Goal: Information Seeking & Learning: Find contact information

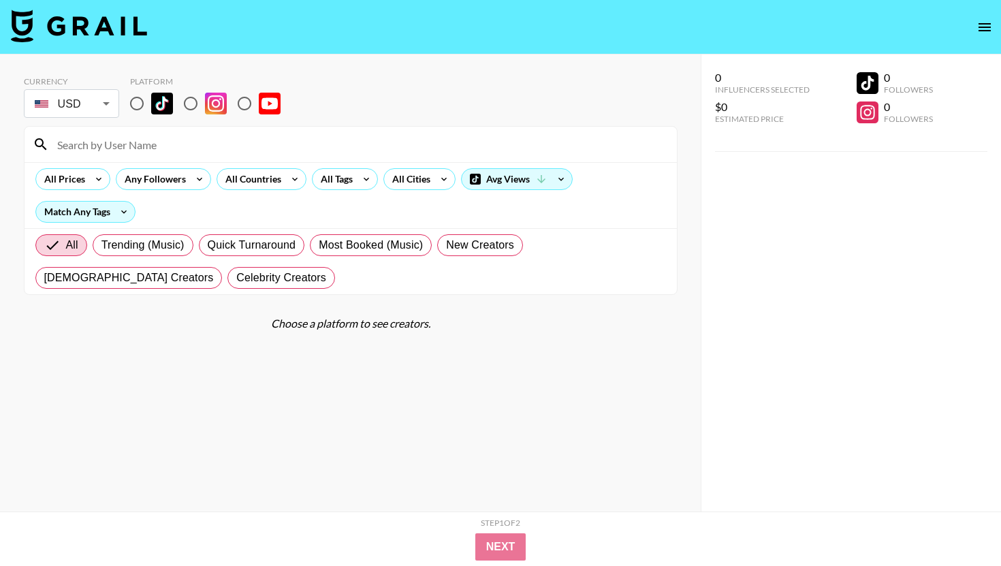
click at [106, 106] on body "Currency USD USD ​ Platform All Prices Any Followers All Countries All Tags All…" at bounding box center [500, 310] width 1001 height 620
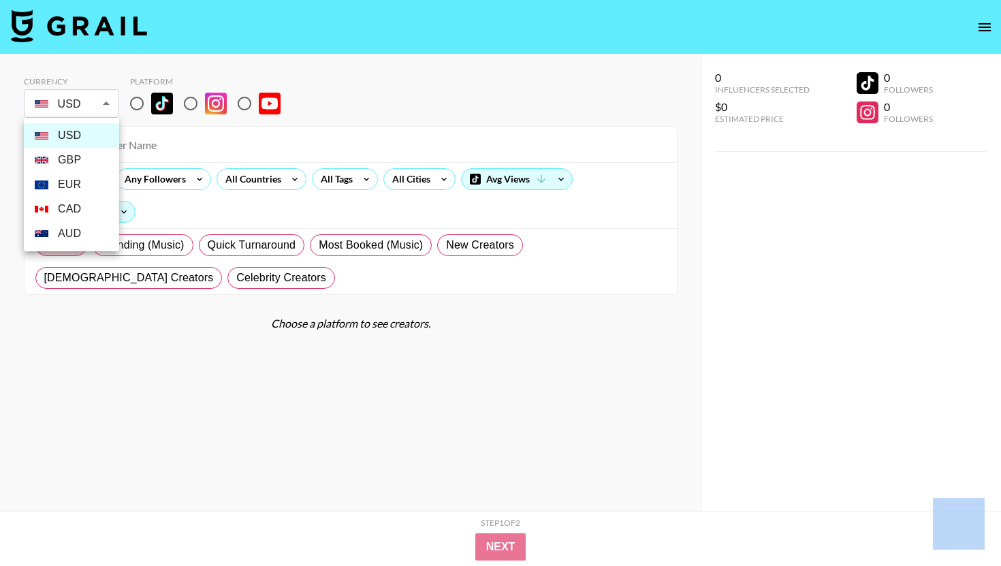
click at [106, 106] on div at bounding box center [500, 283] width 1001 height 566
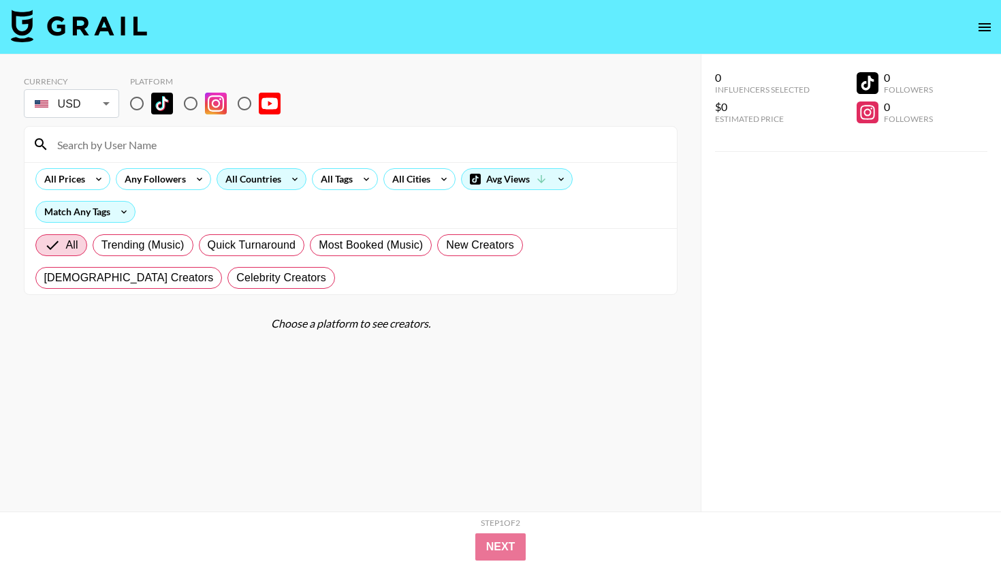
click at [241, 176] on div "All Countries" at bounding box center [250, 179] width 67 height 20
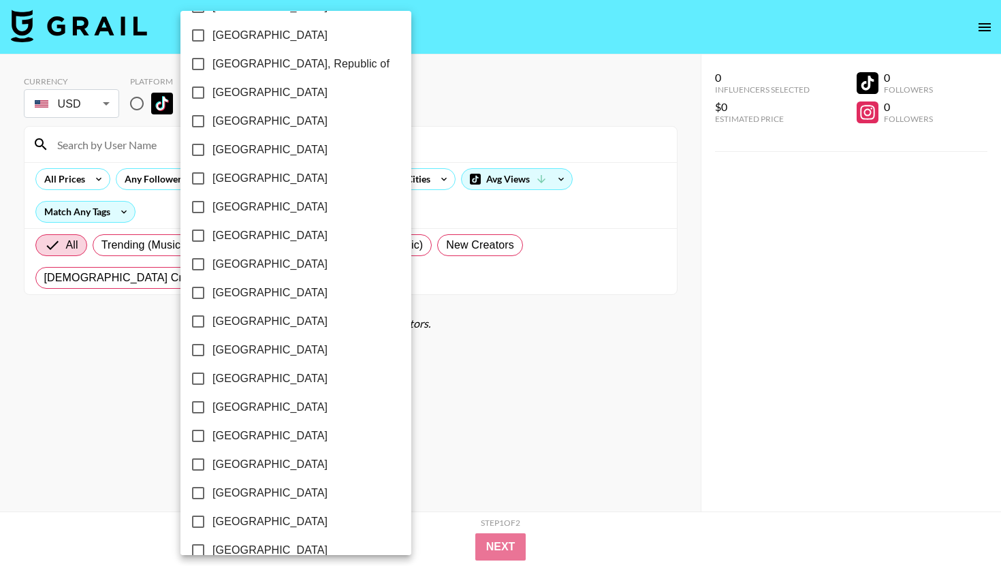
scroll to position [729, 0]
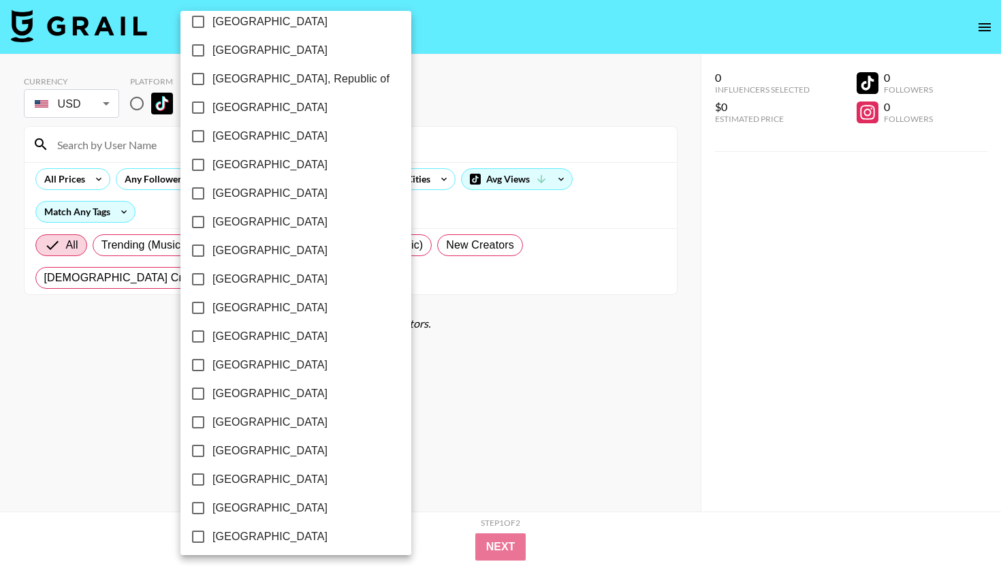
click at [200, 163] on input "[GEOGRAPHIC_DATA]" at bounding box center [198, 165] width 29 height 29
checkbox input "true"
click at [460, 331] on div at bounding box center [500, 283] width 1001 height 566
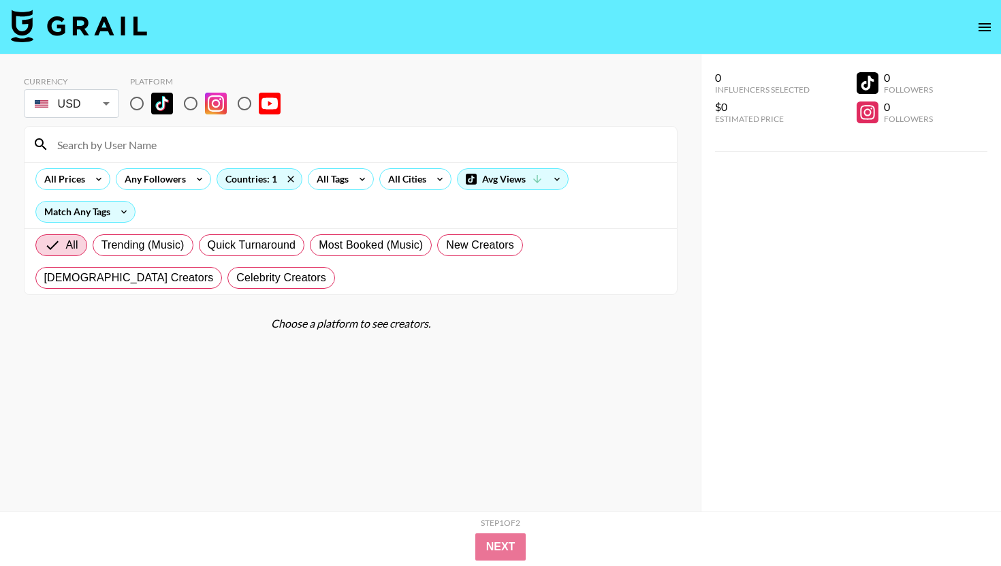
click at [491, 533] on div "Step 1 of 2 View Summary" at bounding box center [500, 526] width 763 height 16
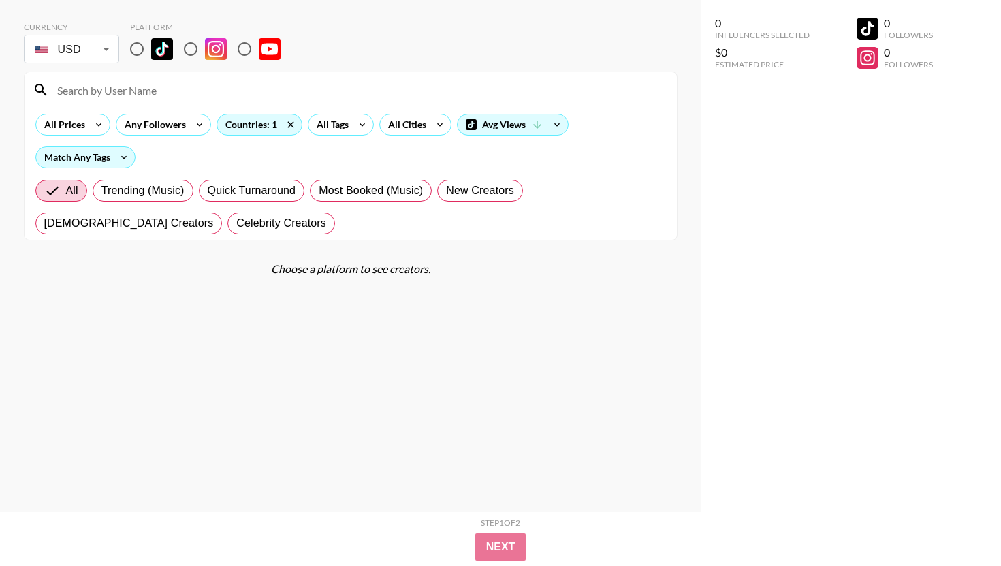
scroll to position [54, 0]
click at [137, 53] on input "radio" at bounding box center [137, 49] width 29 height 29
radio input "true"
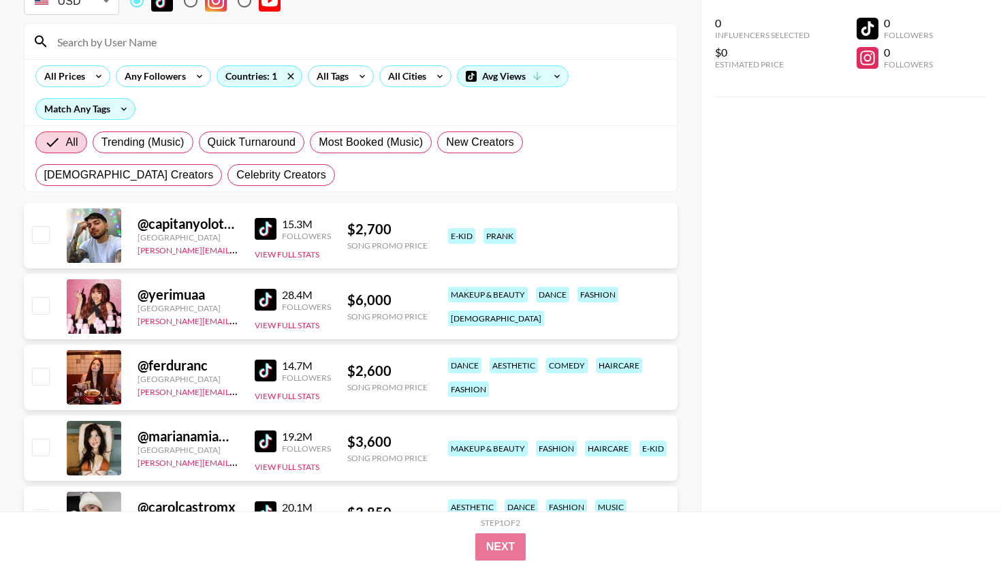
scroll to position [101, 0]
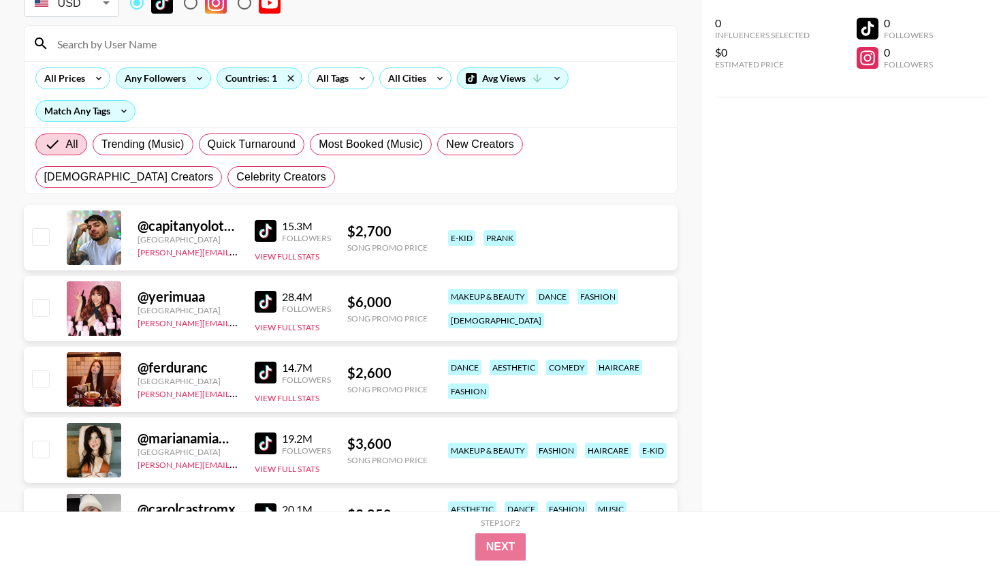
click at [174, 81] on div "Any Followers" at bounding box center [152, 78] width 72 height 20
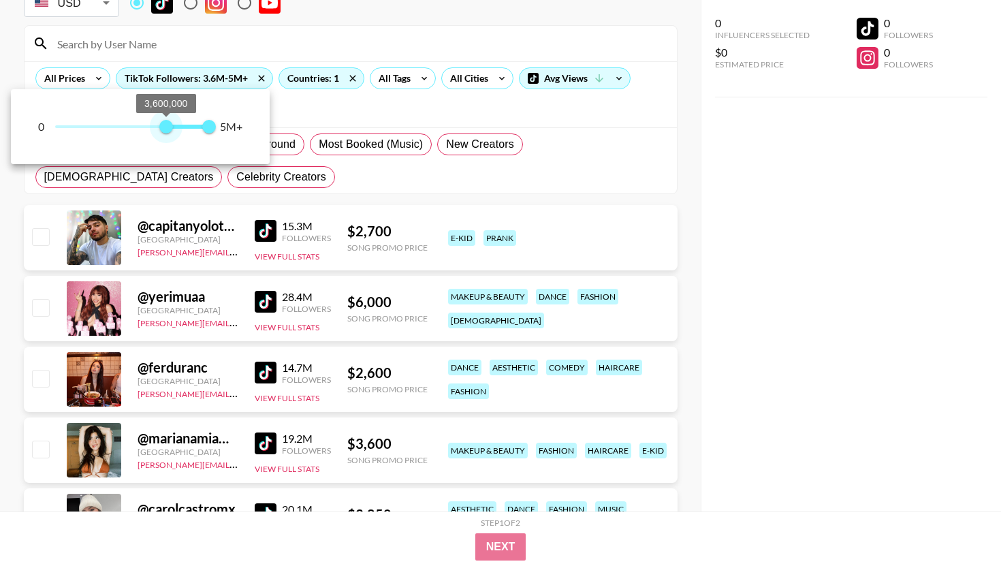
type input "3500000"
drag, startPoint x: 51, startPoint y: 129, endPoint x: 163, endPoint y: 125, distance: 112.4
click at [163, 125] on span "3,500,000" at bounding box center [163, 127] width 14 height 14
click at [332, 95] on div at bounding box center [500, 283] width 1001 height 566
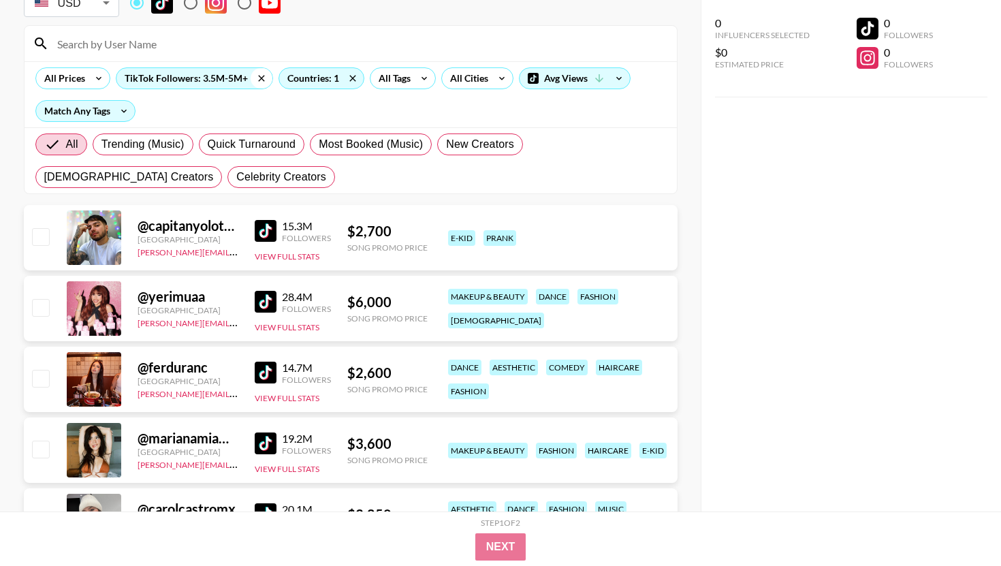
click at [259, 76] on icon at bounding box center [262, 78] width 22 height 20
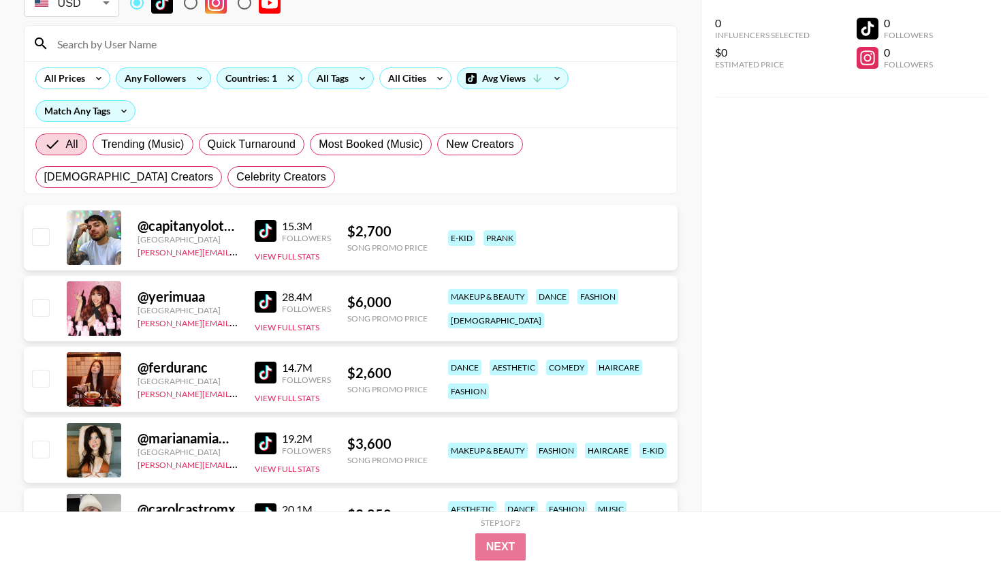
click at [337, 83] on div "All Tags" at bounding box center [330, 78] width 43 height 20
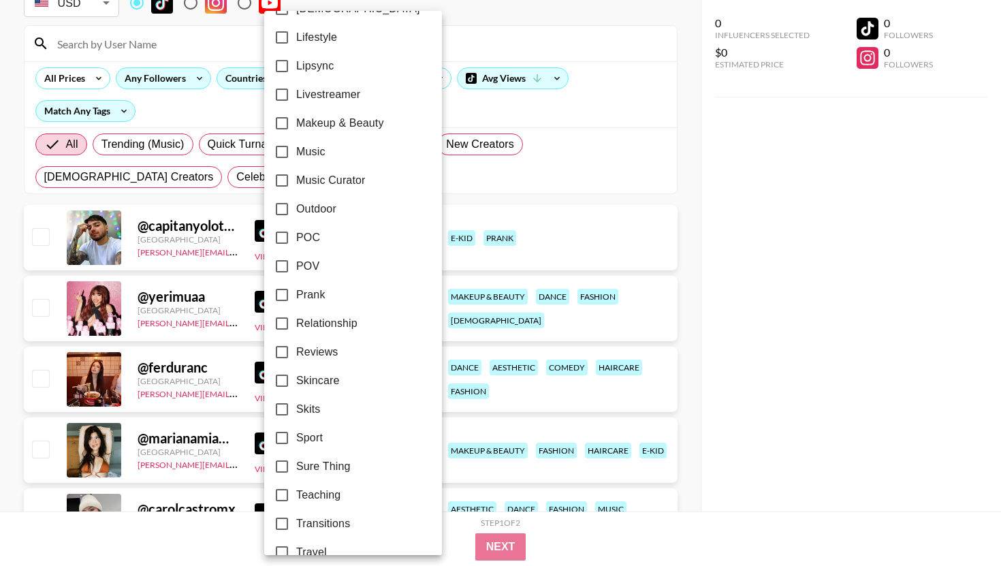
scroll to position [667, 0]
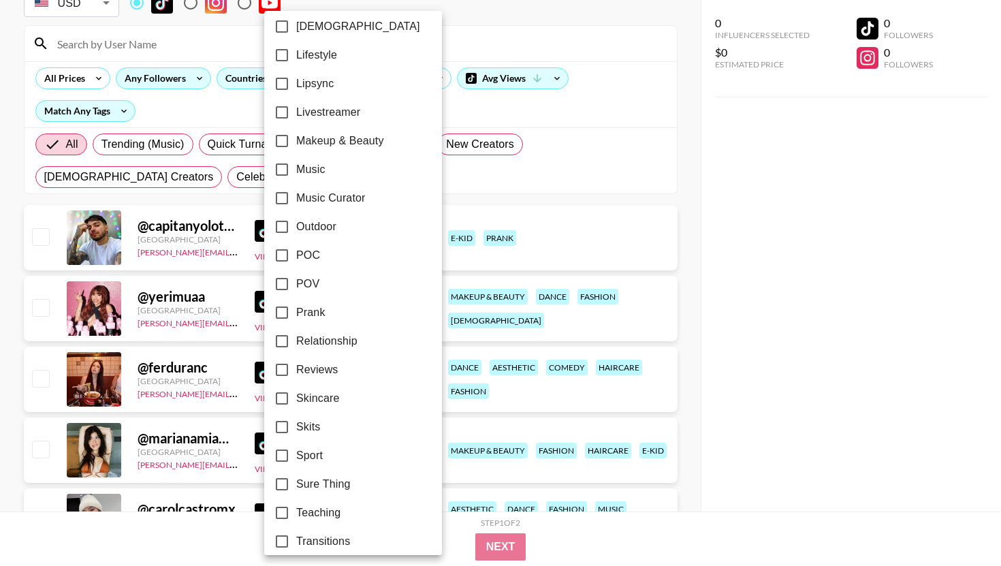
click at [285, 394] on input "Skincare" at bounding box center [282, 398] width 29 height 29
checkbox input "true"
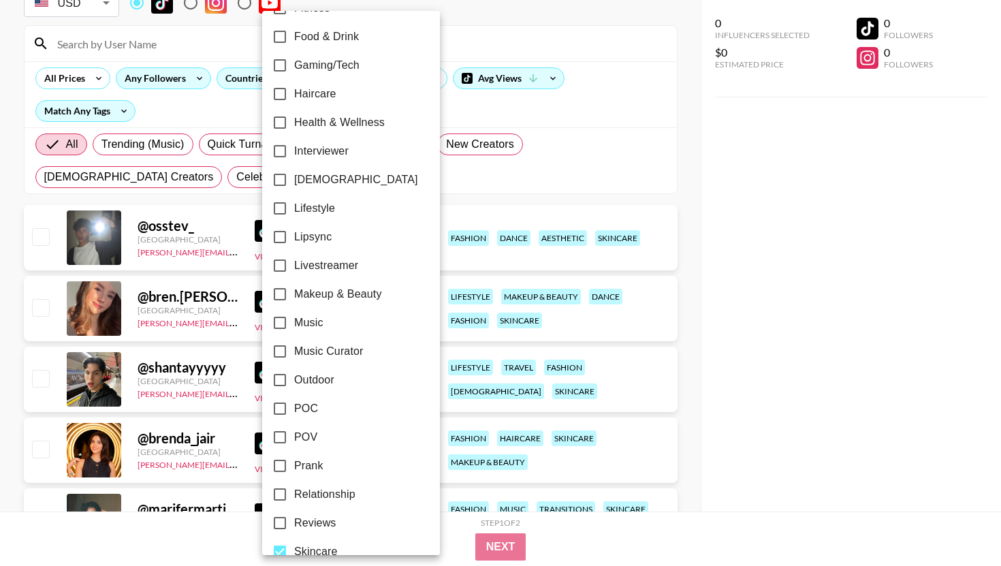
scroll to position [510, 0]
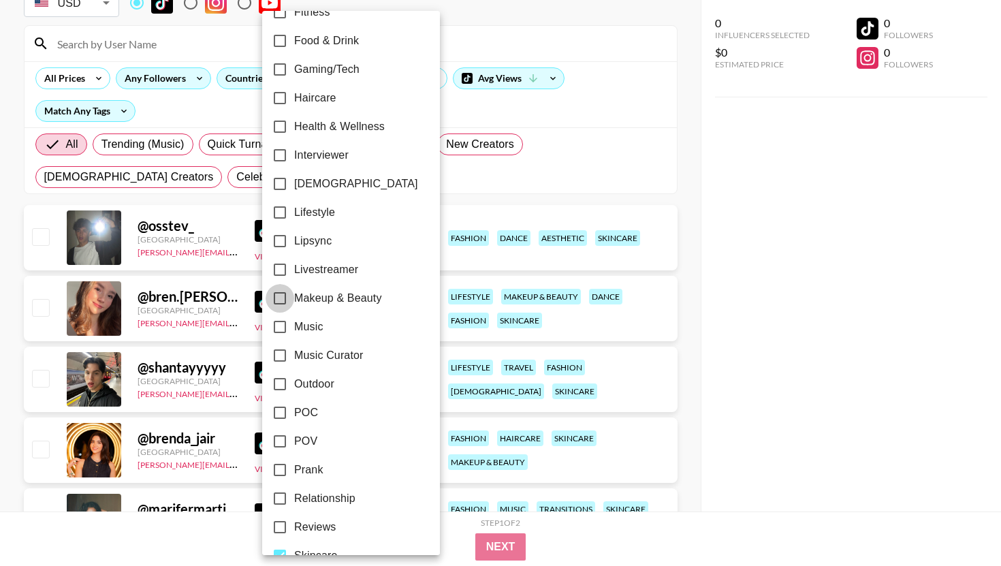
click at [277, 300] on input "Makeup & Beauty" at bounding box center [280, 298] width 29 height 29
checkbox input "true"
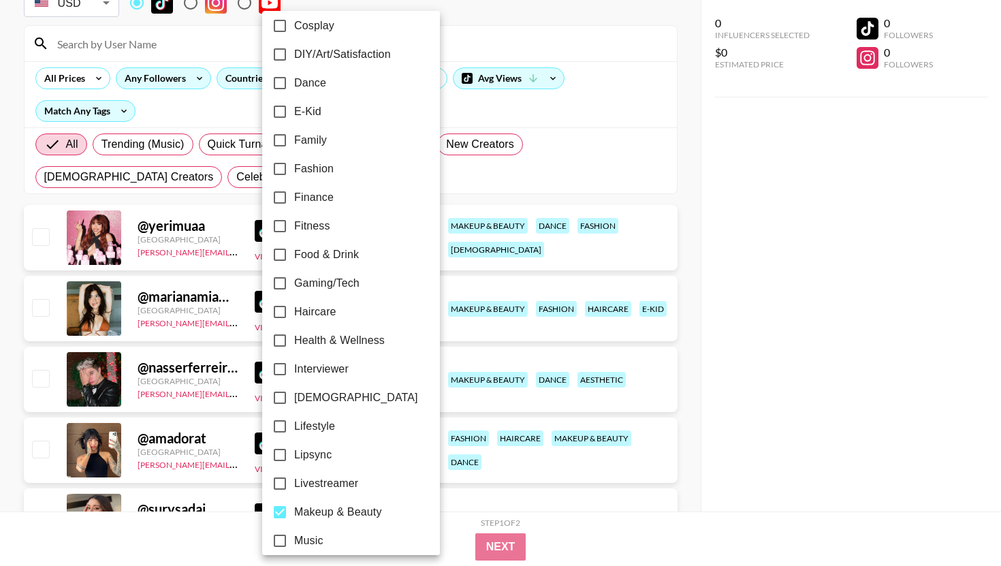
scroll to position [285, 0]
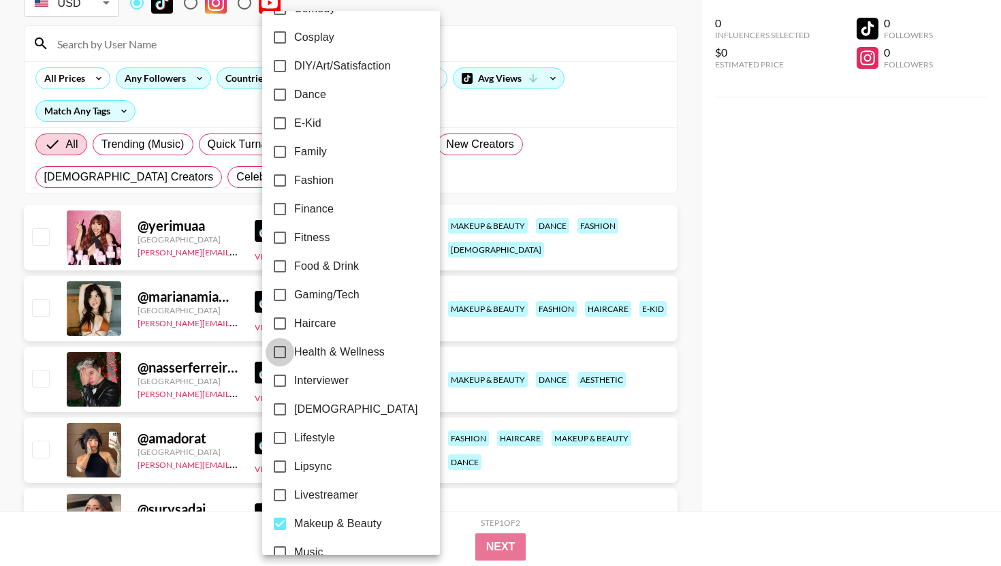
click at [292, 355] on input "Health & Wellness" at bounding box center [280, 352] width 29 height 29
checkbox input "true"
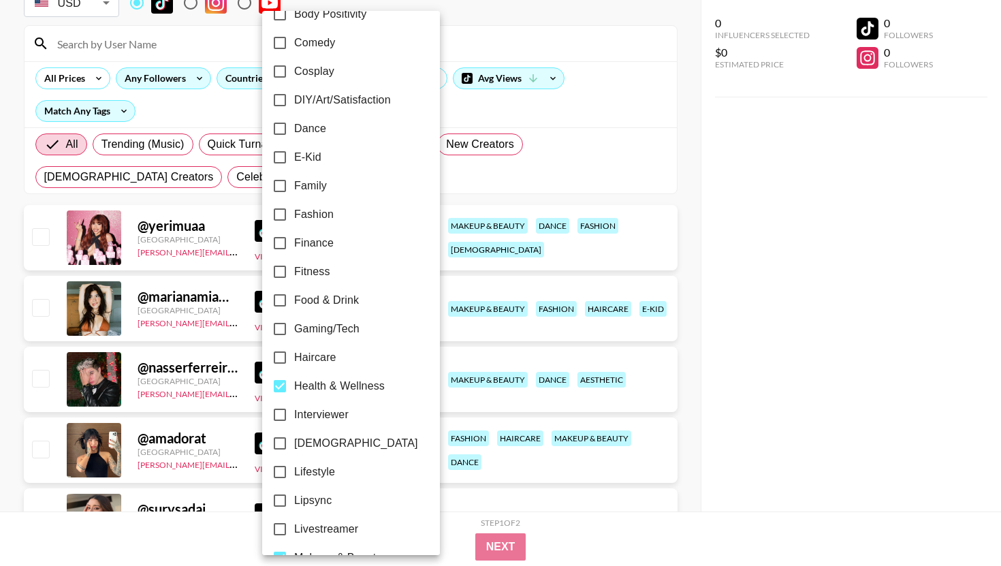
click at [313, 361] on span "Haircare" at bounding box center [315, 357] width 42 height 16
click at [294, 361] on input "Haircare" at bounding box center [280, 357] width 29 height 29
checkbox input "true"
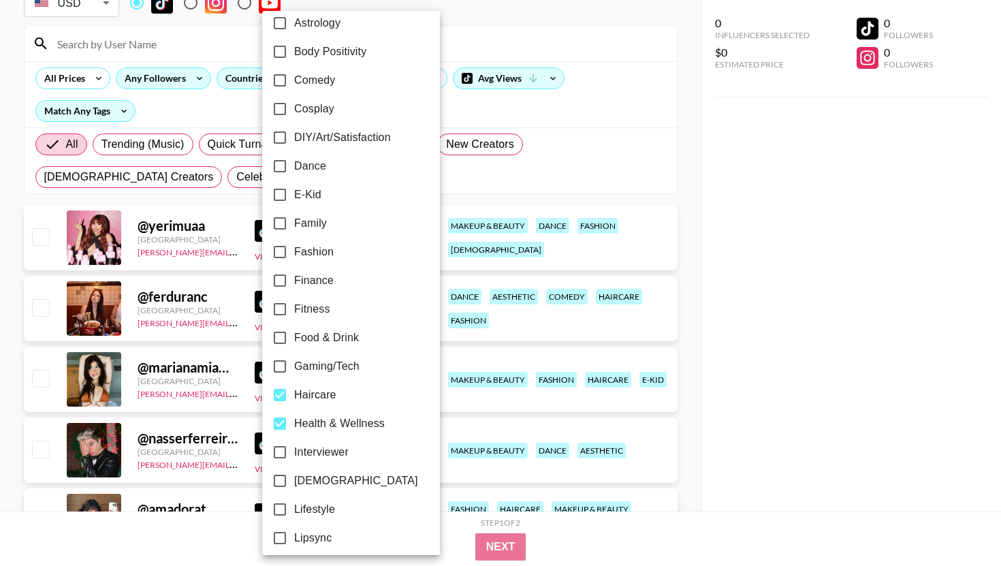
scroll to position [204, 0]
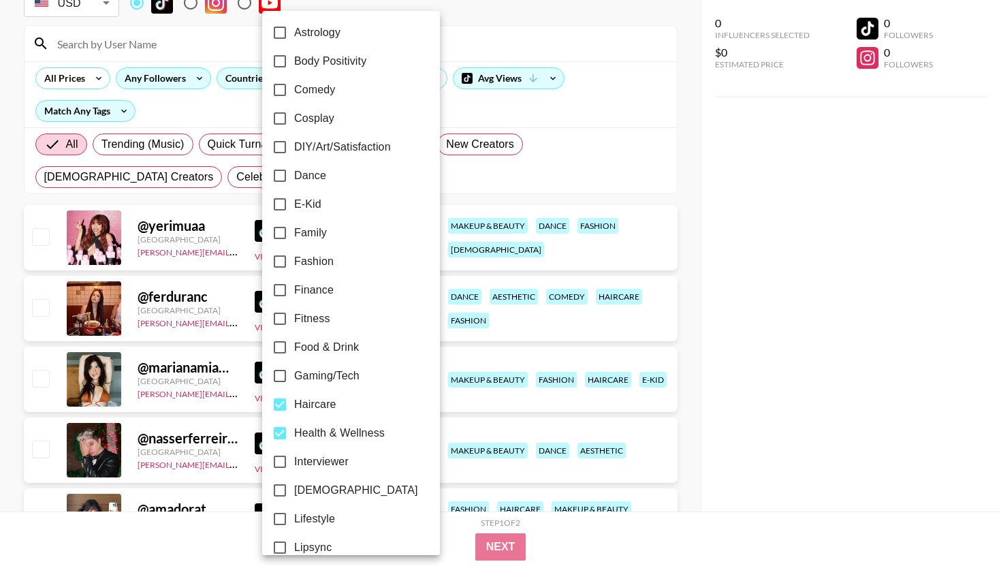
click at [287, 345] on input "Food & Drink" at bounding box center [280, 347] width 29 height 29
checkbox input "true"
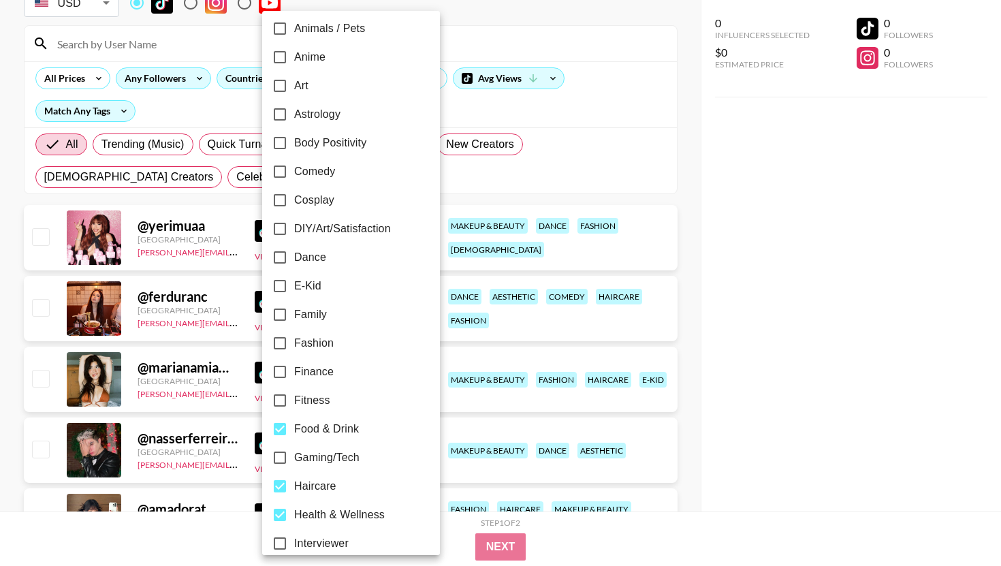
scroll to position [121, 0]
click at [334, 345] on label "Fashion" at bounding box center [342, 344] width 153 height 29
click at [294, 345] on input "Fashion" at bounding box center [280, 344] width 29 height 29
checkbox input "true"
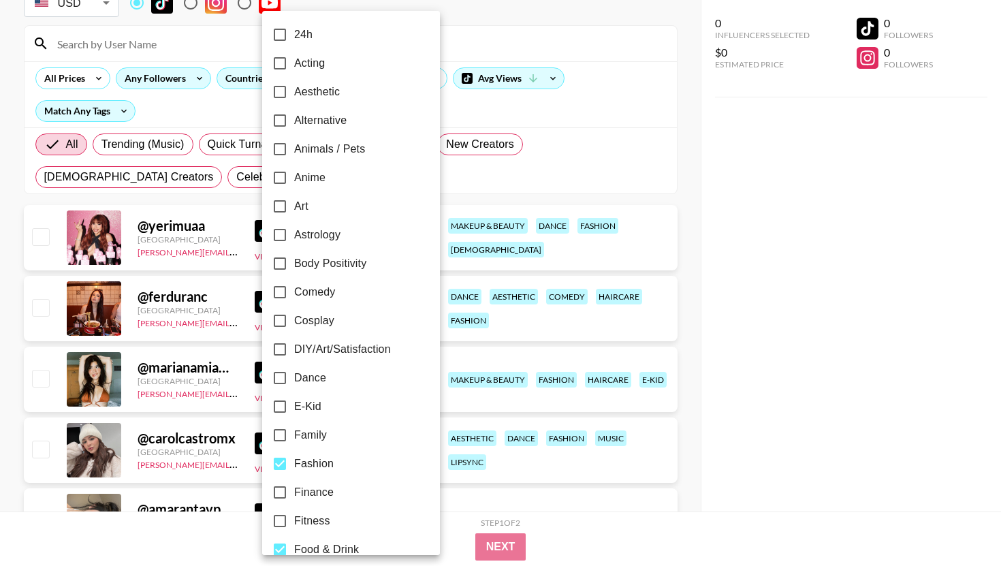
scroll to position [0, 0]
click at [714, 381] on div at bounding box center [500, 283] width 1001 height 566
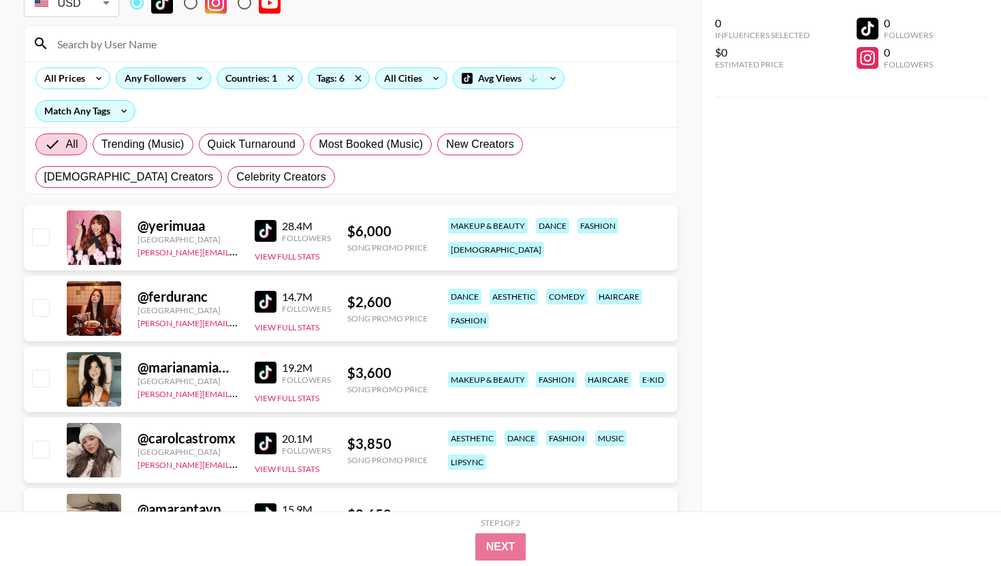
click at [406, 81] on div "All Cities" at bounding box center [400, 78] width 49 height 20
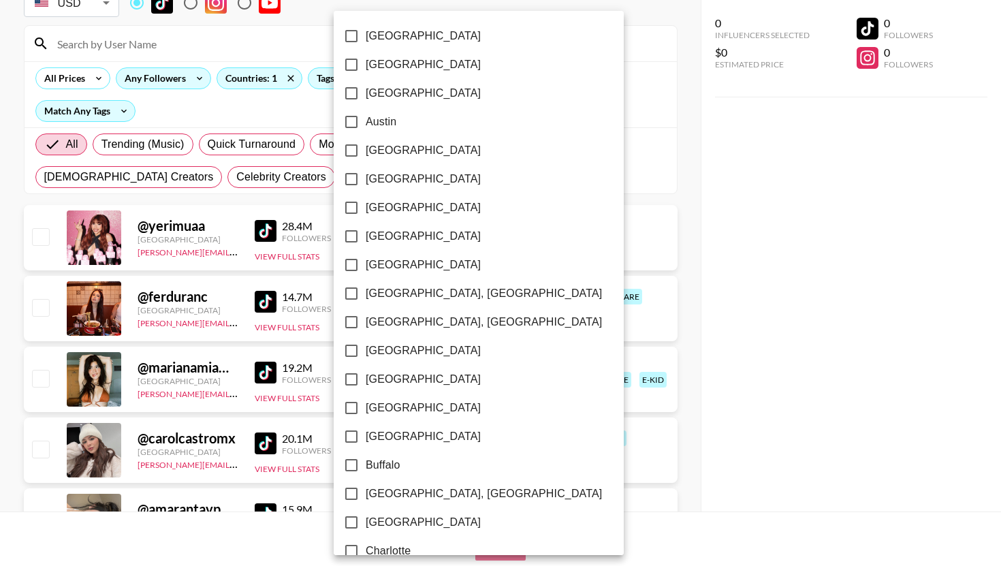
click at [659, 148] on div at bounding box center [500, 283] width 1001 height 566
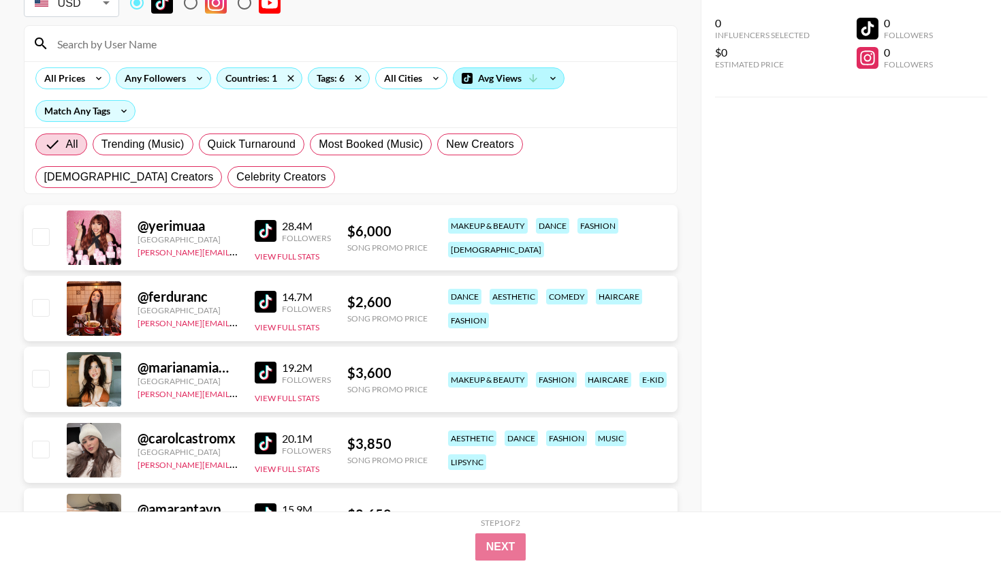
click at [537, 73] on icon at bounding box center [533, 78] width 12 height 12
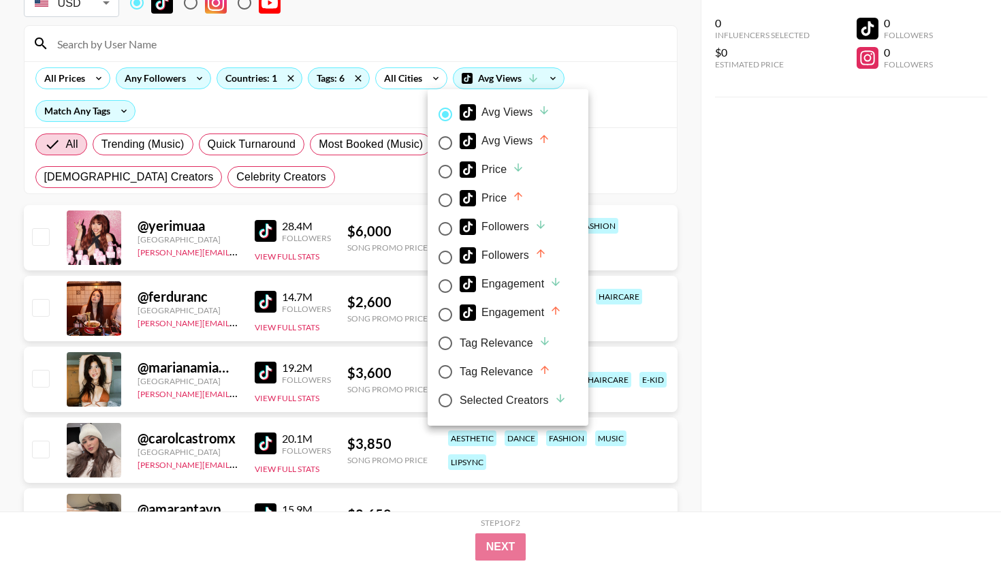
click at [451, 137] on input "Avg Views" at bounding box center [445, 143] width 29 height 29
radio input "true"
radio input "false"
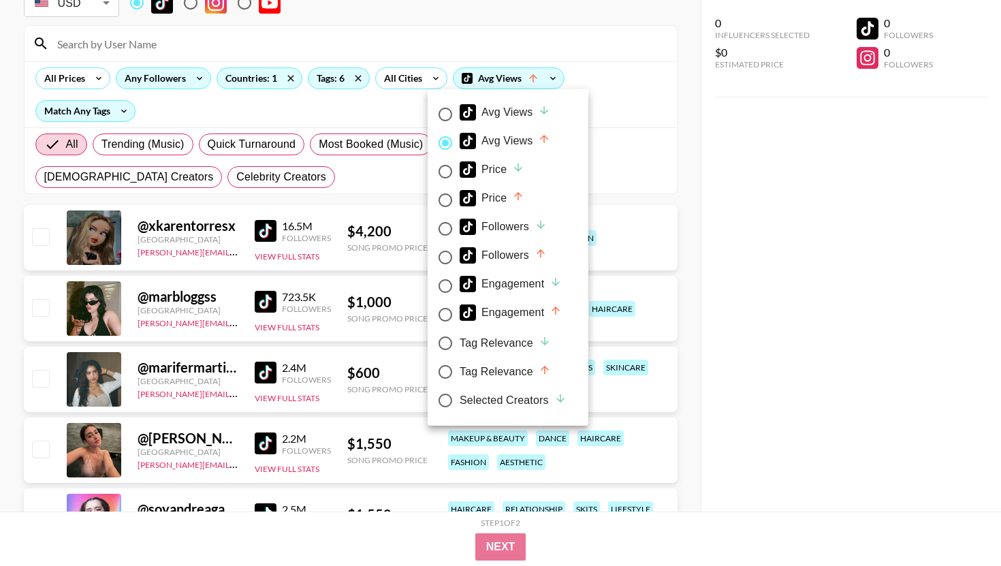
click at [721, 151] on div at bounding box center [500, 283] width 1001 height 566
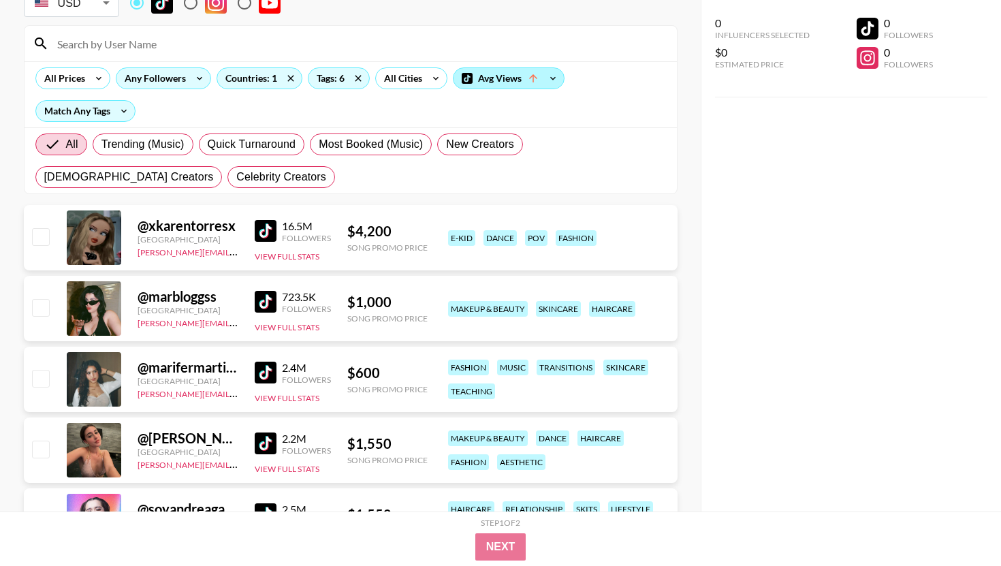
click at [509, 75] on div "Avg Views" at bounding box center [509, 78] width 110 height 20
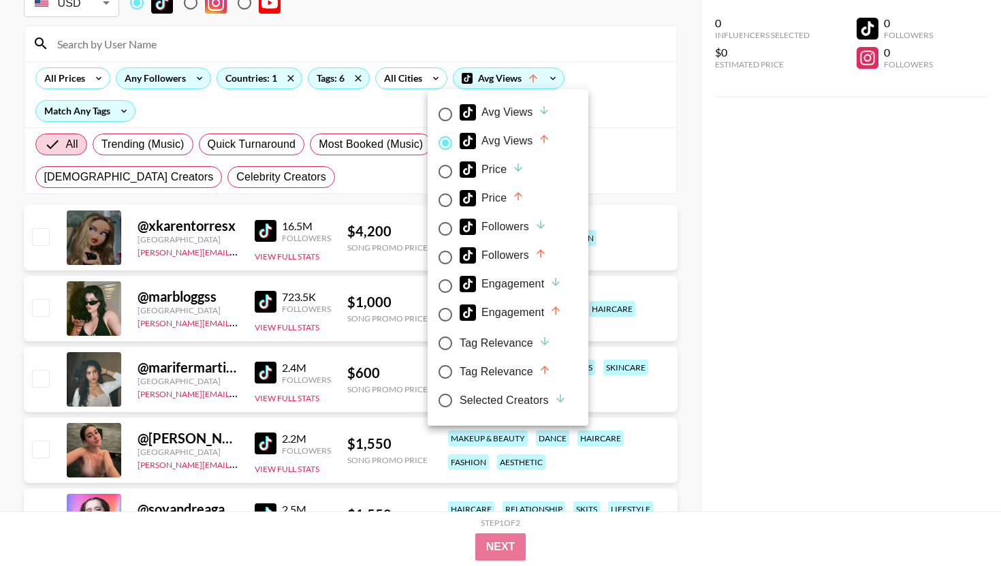
click at [497, 111] on div "Avg Views" at bounding box center [505, 112] width 91 height 16
click at [460, 111] on input "Avg Views" at bounding box center [445, 114] width 29 height 29
radio input "true"
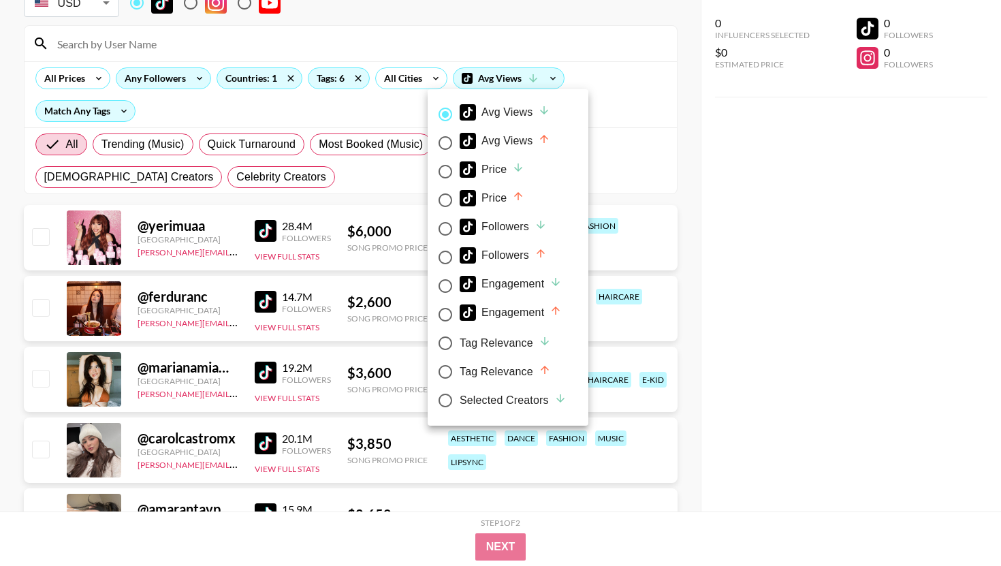
click at [533, 145] on div "Avg Views" at bounding box center [505, 141] width 91 height 16
click at [460, 145] on input "Avg Views" at bounding box center [445, 143] width 29 height 29
radio input "true"
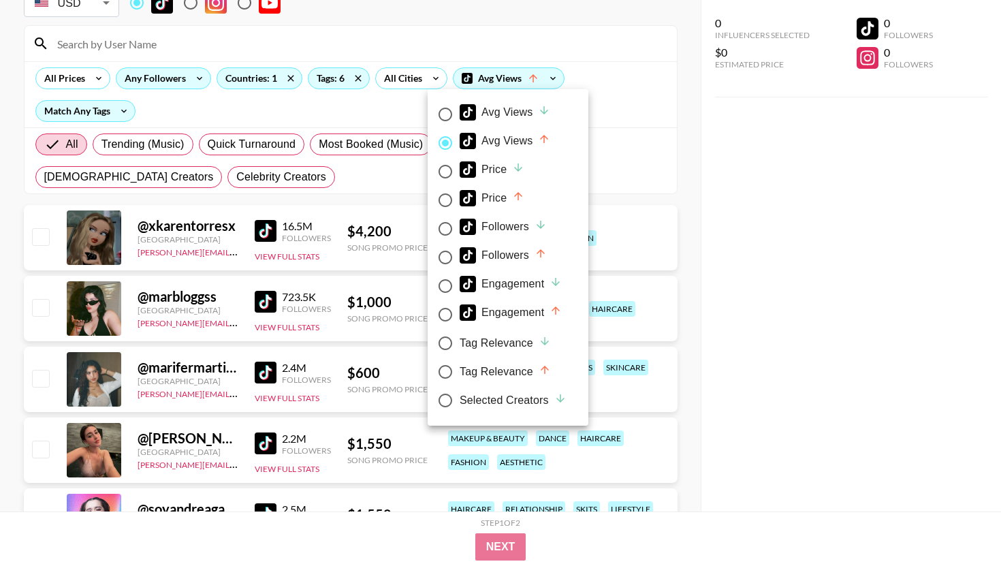
click at [509, 109] on div "Avg Views" at bounding box center [505, 112] width 91 height 16
click at [460, 109] on input "Avg Views" at bounding box center [445, 114] width 29 height 29
radio input "true"
radio input "false"
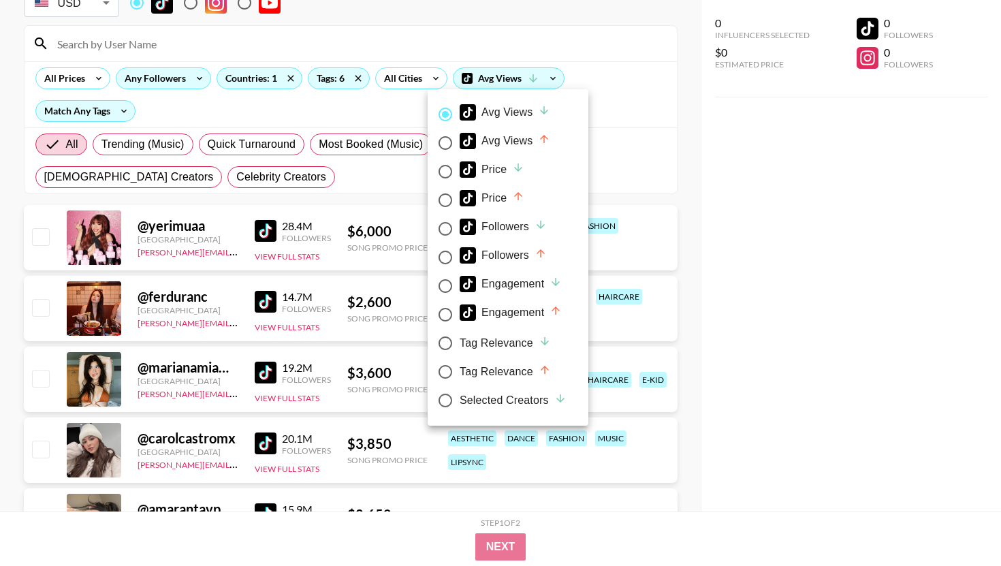
click at [752, 159] on div at bounding box center [500, 283] width 1001 height 566
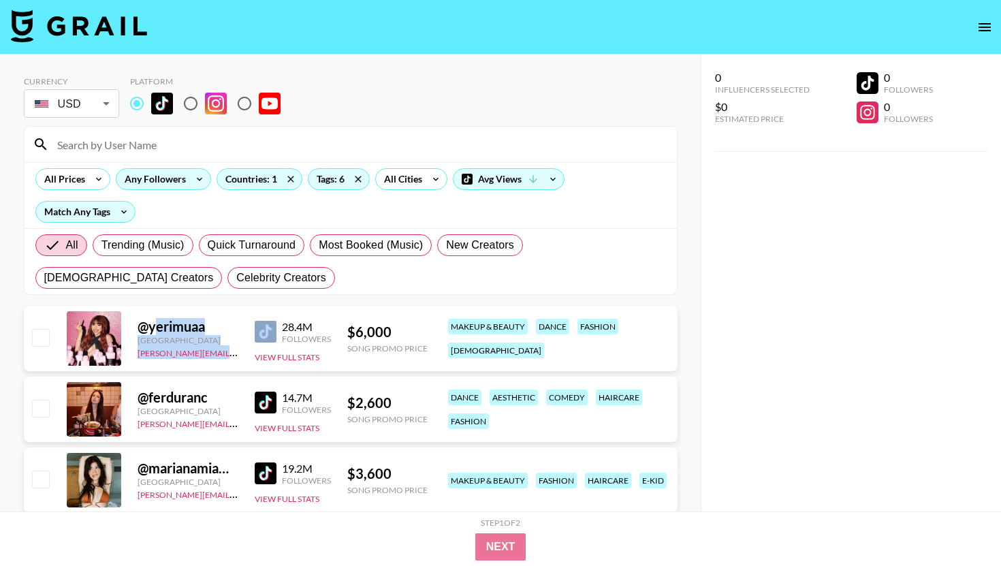
drag, startPoint x: 158, startPoint y: 328, endPoint x: 275, endPoint y: 330, distance: 117.2
click at [276, 331] on div "@ yerimuaa [GEOGRAPHIC_DATA] [PERSON_NAME][EMAIL_ADDRESS][DOMAIN_NAME] 28.4M Fo…" at bounding box center [351, 338] width 654 height 65
click at [200, 328] on div "@ yerimuaa" at bounding box center [188, 326] width 101 height 17
click at [195, 328] on div "@ yerimuaa" at bounding box center [188, 326] width 101 height 17
click at [175, 328] on div "@ yerimuaa" at bounding box center [188, 326] width 101 height 17
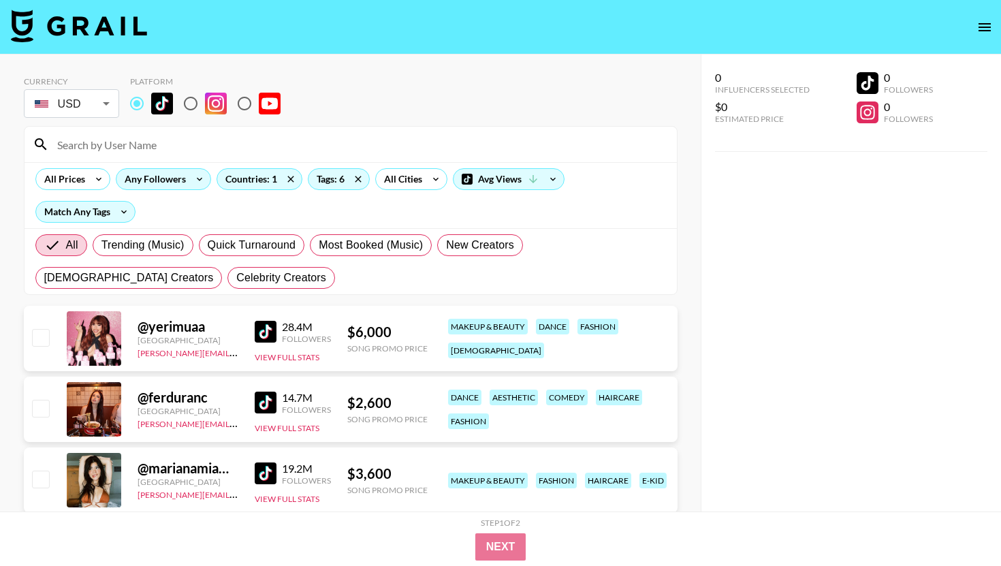
click at [286, 329] on div "28.4M" at bounding box center [306, 327] width 49 height 14
click at [289, 360] on button "View Full Stats" at bounding box center [287, 357] width 65 height 10
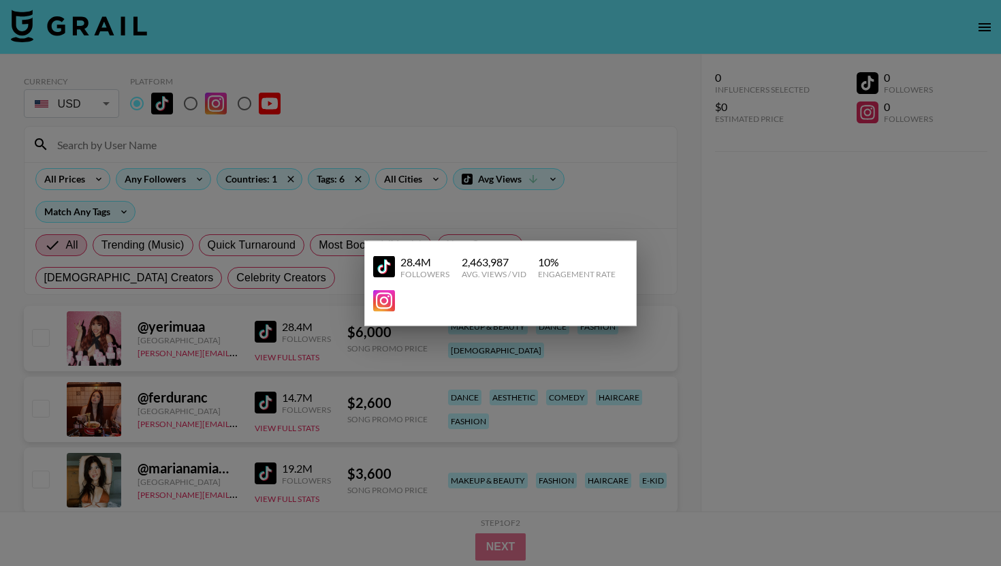
click at [761, 230] on div at bounding box center [500, 283] width 1001 height 566
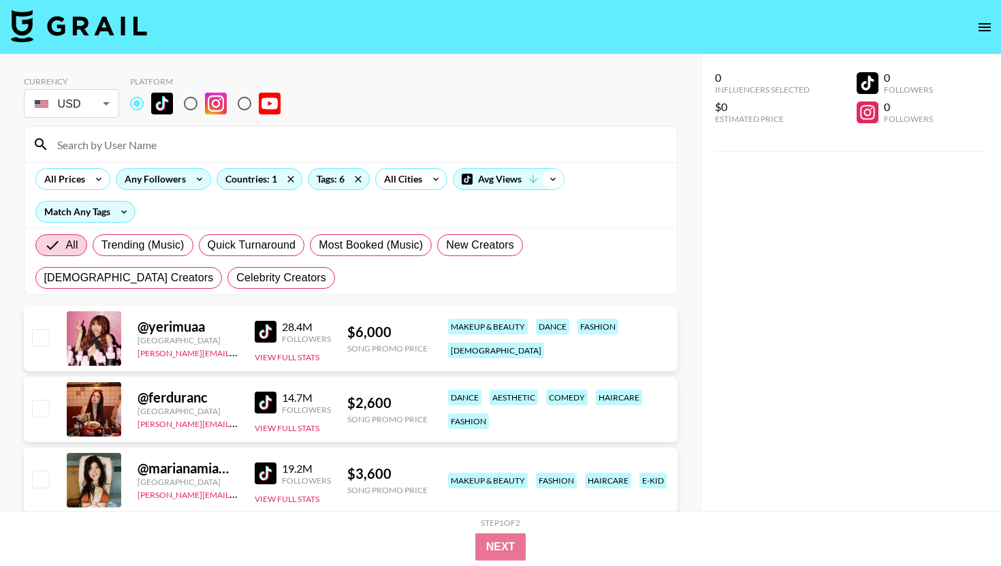
click at [550, 182] on icon at bounding box center [553, 179] width 22 height 20
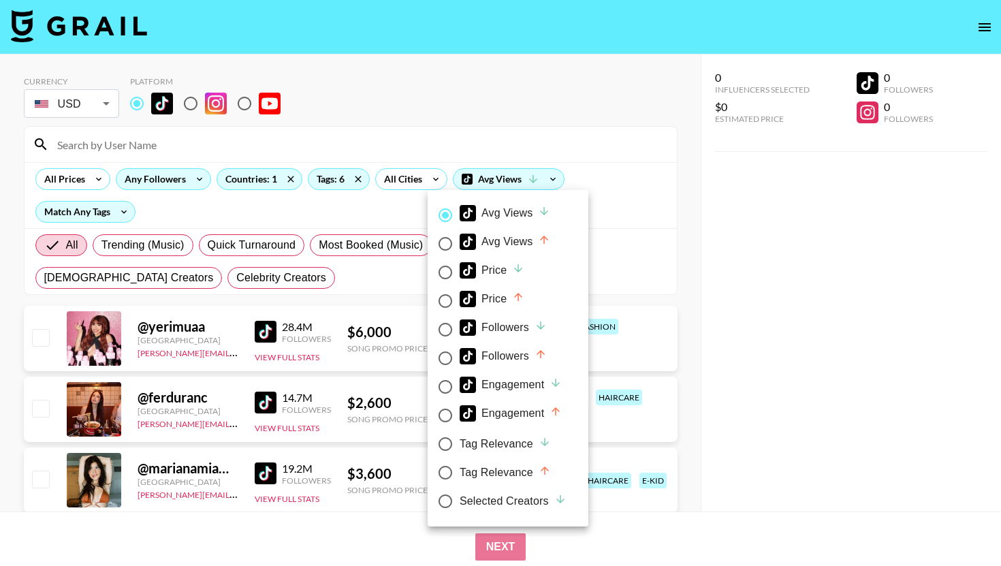
click at [513, 240] on div "Avg Views" at bounding box center [505, 242] width 91 height 16
click at [460, 240] on input "Avg Views" at bounding box center [445, 244] width 29 height 29
radio input "true"
radio input "false"
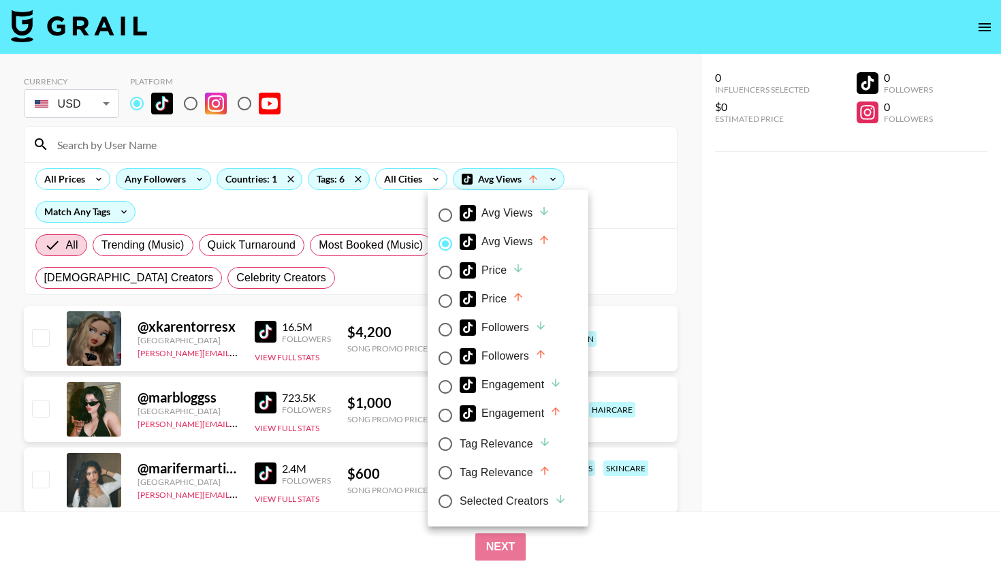
click at [738, 223] on div at bounding box center [500, 283] width 1001 height 566
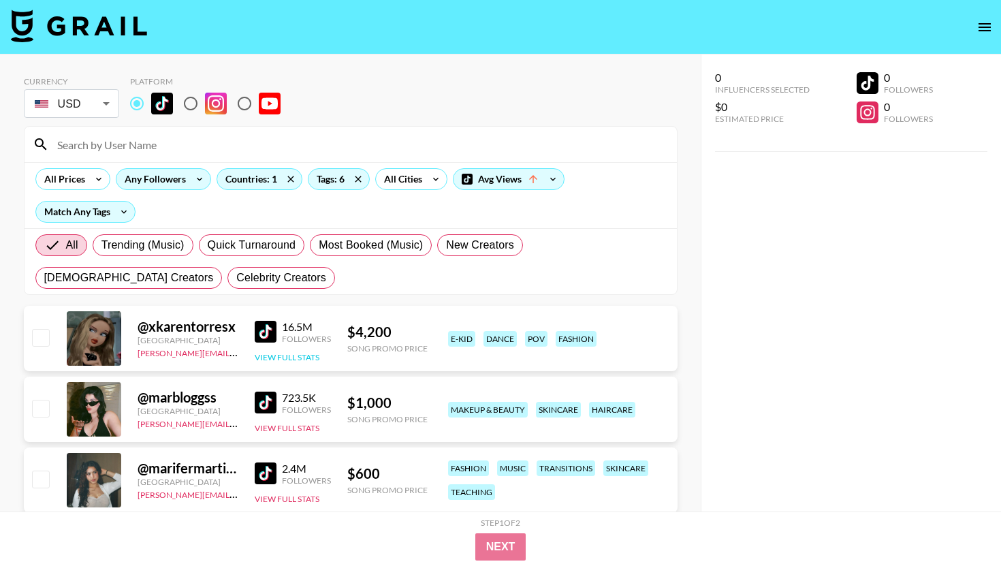
click at [298, 352] on button "View Full Stats" at bounding box center [287, 357] width 65 height 10
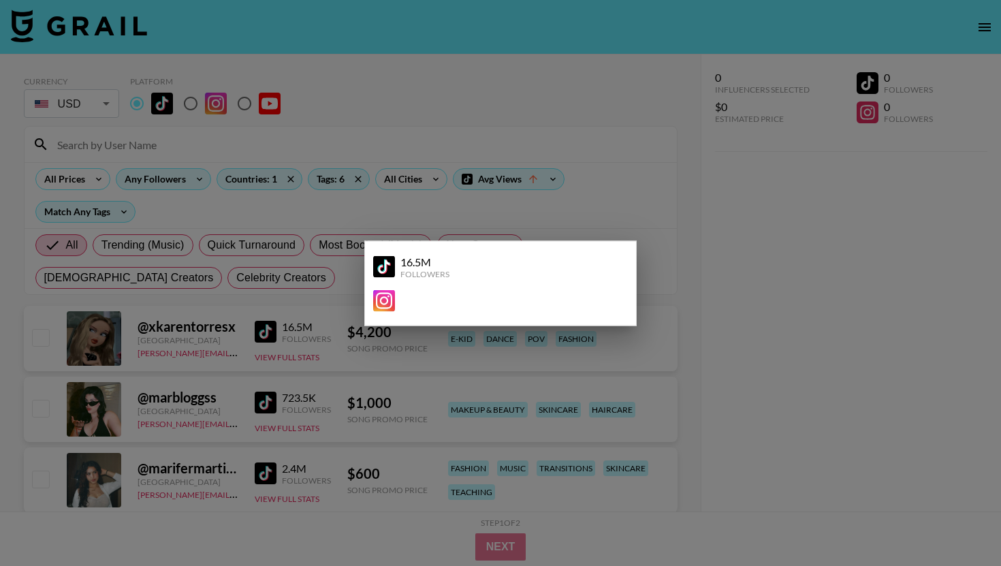
click at [373, 342] on div at bounding box center [500, 283] width 1001 height 566
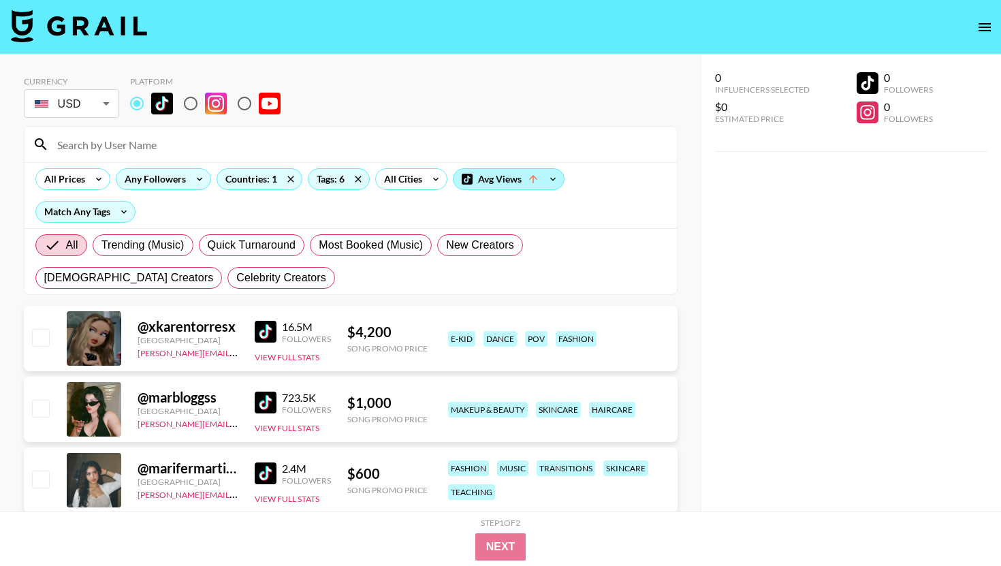
click at [525, 180] on div "Avg Views" at bounding box center [509, 179] width 110 height 20
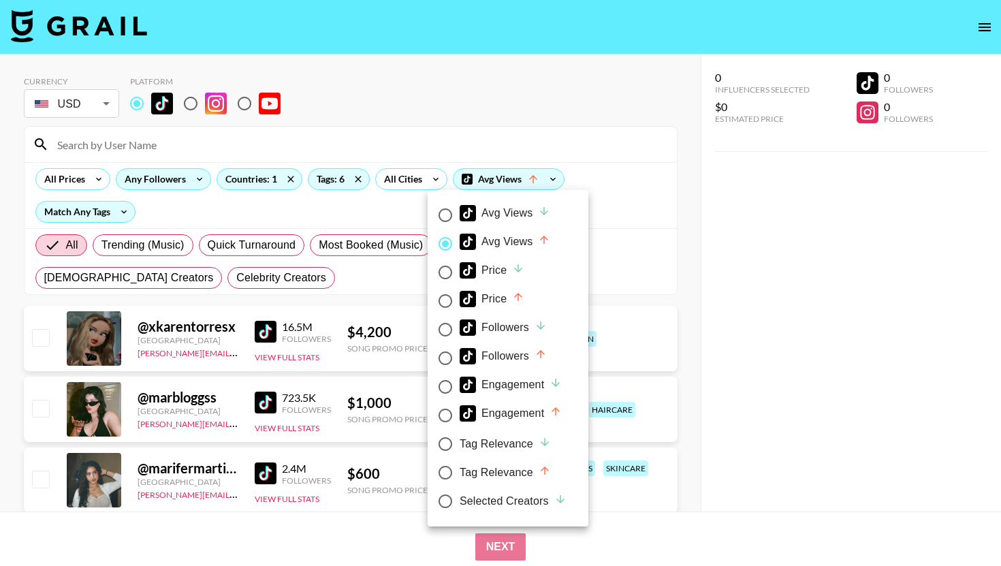
click at [502, 221] on div "Avg Views" at bounding box center [505, 213] width 91 height 16
click at [460, 221] on input "Avg Views" at bounding box center [445, 215] width 29 height 29
radio input "true"
radio input "false"
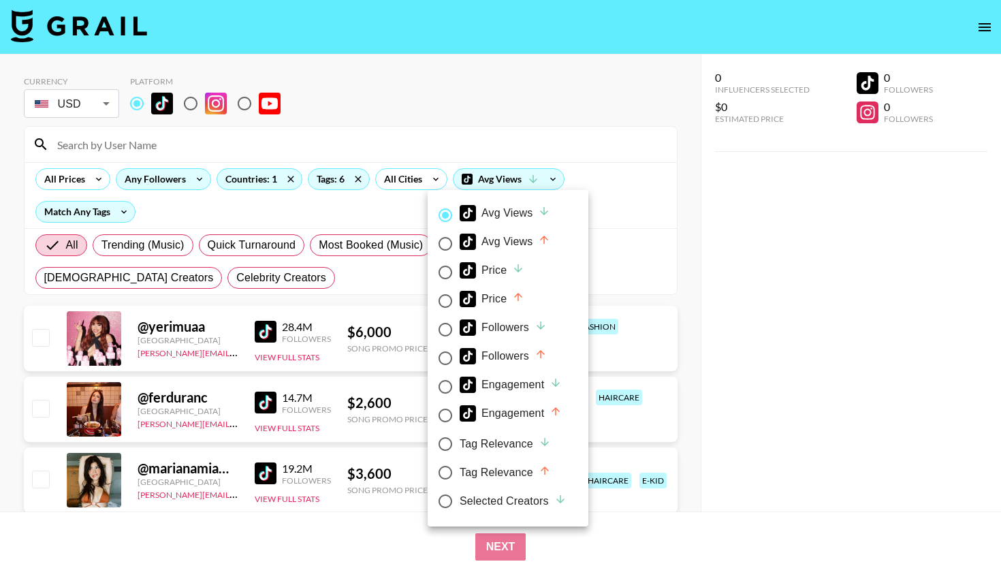
click at [701, 282] on div at bounding box center [500, 283] width 1001 height 566
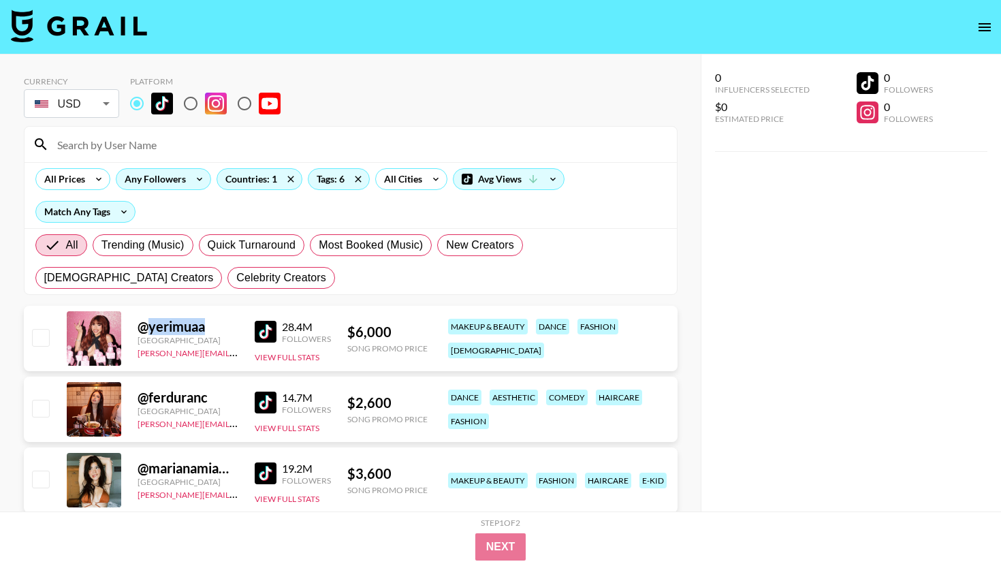
drag, startPoint x: 212, startPoint y: 332, endPoint x: 152, endPoint y: 329, distance: 60.0
click at [152, 329] on div "@ yerimuaa" at bounding box center [188, 326] width 101 height 17
copy div "erimuaa"
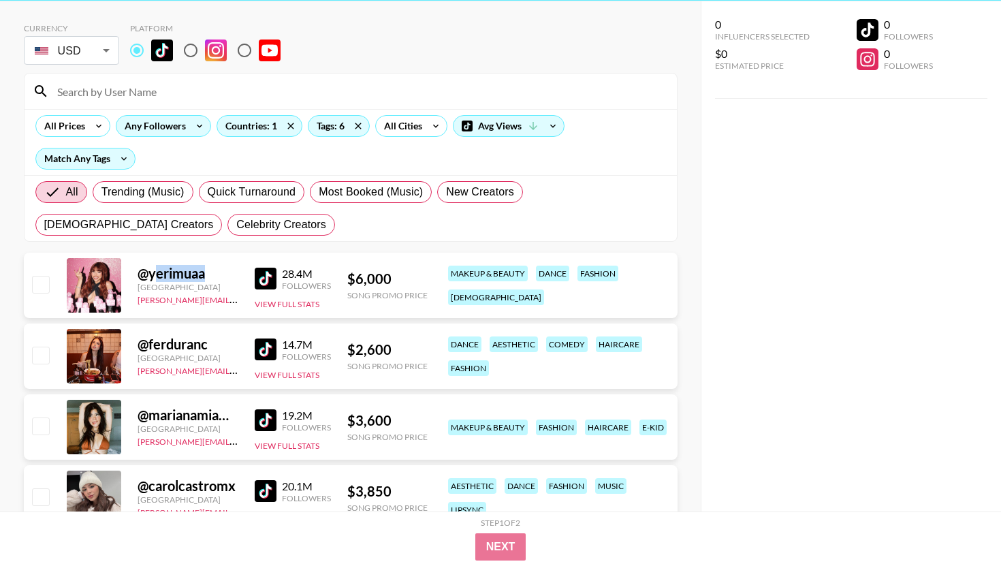
scroll to position [64, 0]
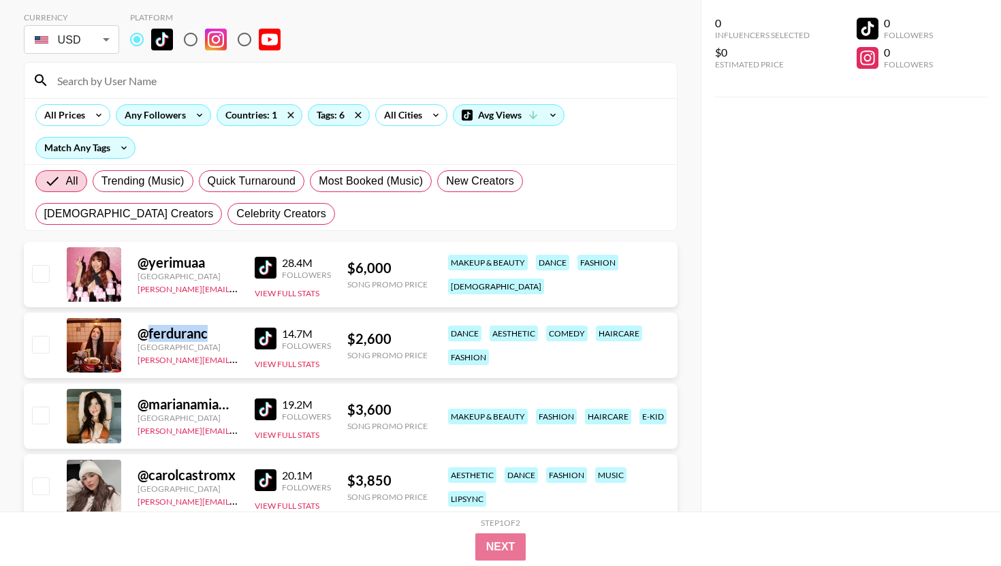
drag, startPoint x: 210, startPoint y: 332, endPoint x: 150, endPoint y: 330, distance: 60.6
click at [150, 330] on div "@ ferduranc" at bounding box center [188, 333] width 101 height 17
copy div "ferduranc"
drag, startPoint x: 150, startPoint y: 330, endPoint x: 667, endPoint y: 66, distance: 580.8
click at [151, 330] on div "@ ferduranc" at bounding box center [188, 333] width 101 height 17
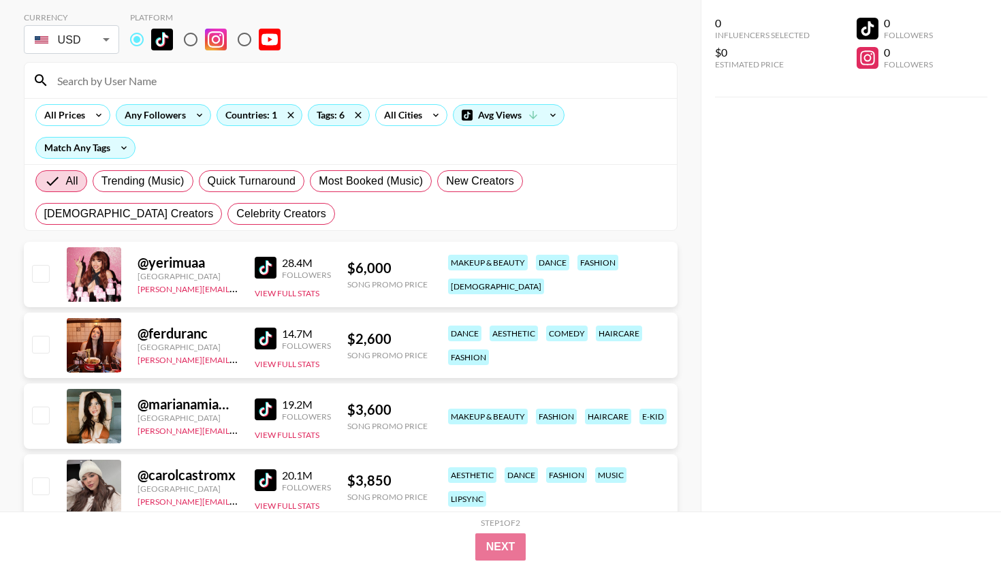
click at [208, 407] on div "@ marianamiamorch" at bounding box center [188, 404] width 101 height 17
click at [182, 402] on div "@ marianamiamorch" at bounding box center [188, 404] width 101 height 17
click at [128, 409] on div "@ marianamiamorch Mexico [PERSON_NAME][EMAIL_ADDRESS][DOMAIN_NAME] 19.2M Follow…" at bounding box center [351, 415] width 654 height 65
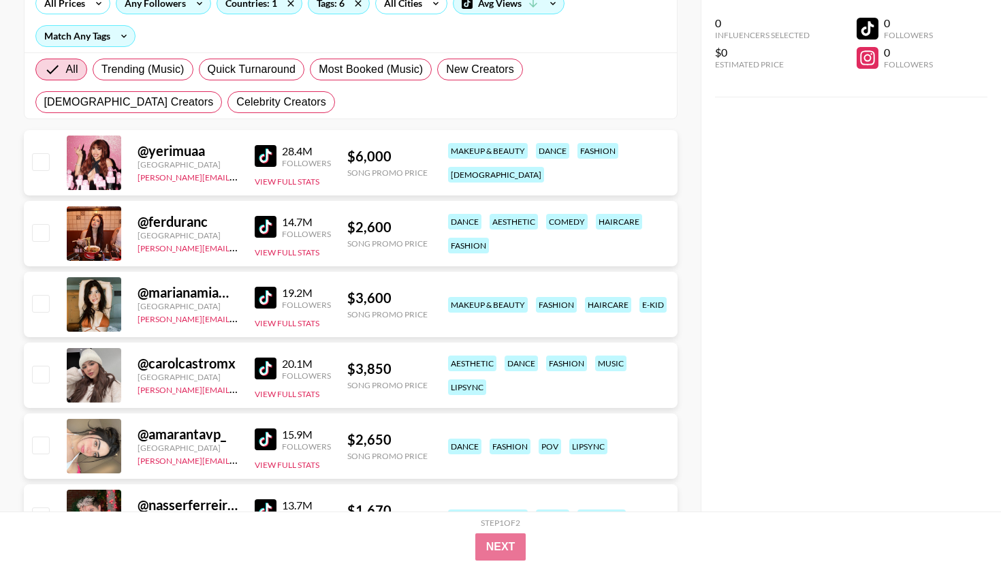
scroll to position [277, 0]
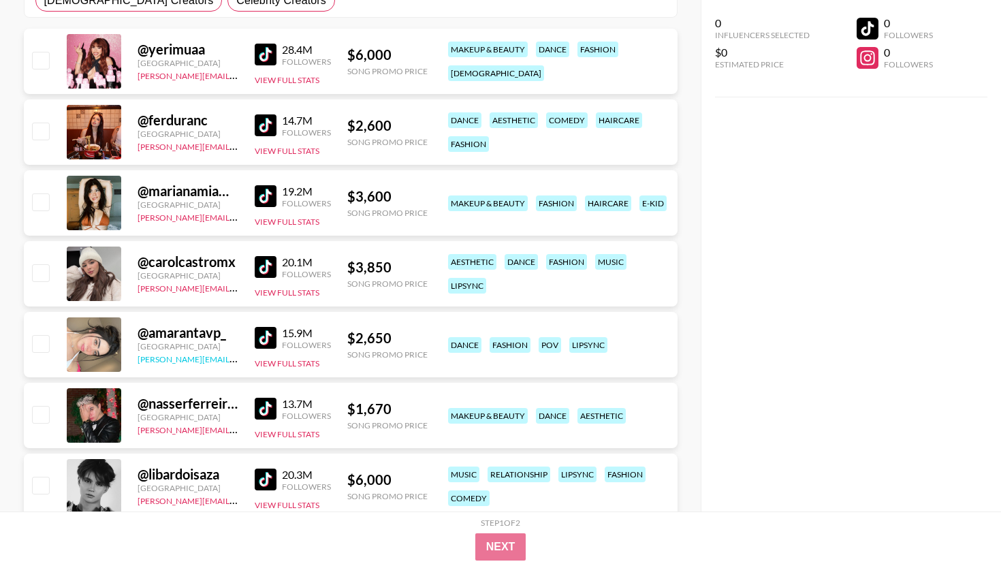
click at [188, 360] on link "[PERSON_NAME][EMAIL_ADDRESS][DOMAIN_NAME]" at bounding box center [239, 357] width 202 height 13
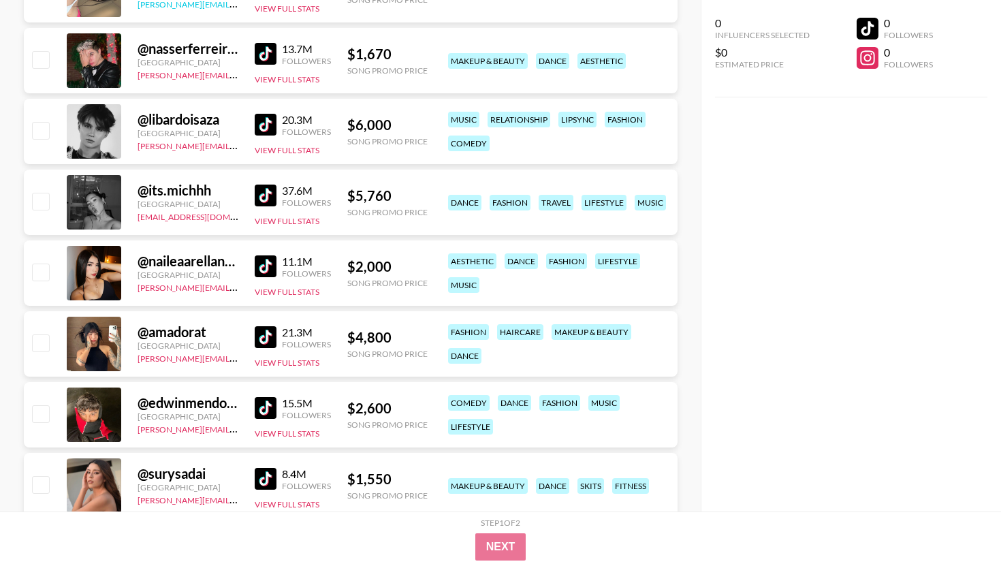
scroll to position [644, 0]
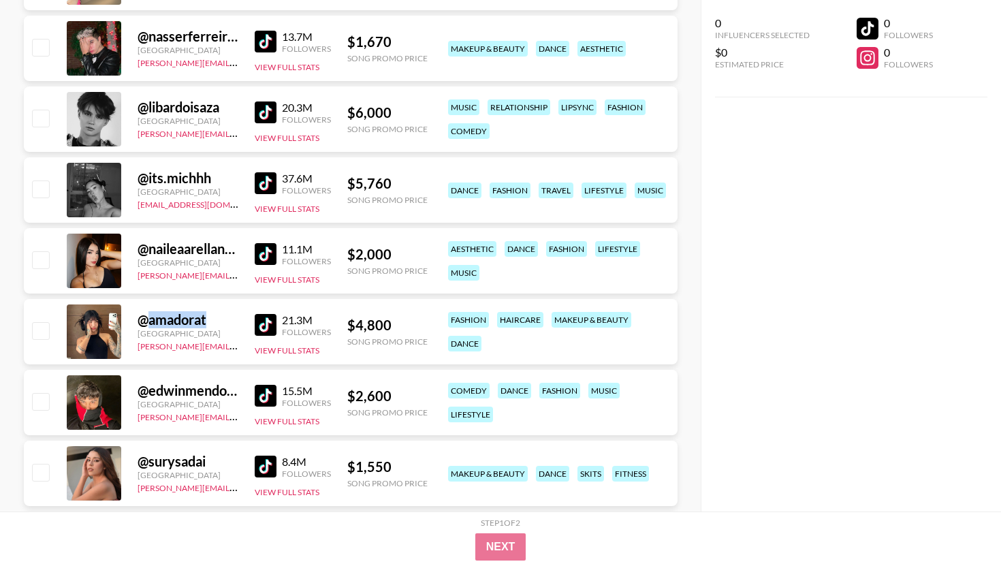
drag, startPoint x: 210, startPoint y: 318, endPoint x: 147, endPoint y: 318, distance: 62.7
click at [147, 318] on div "@ amadorat" at bounding box center [188, 319] width 101 height 17
copy div "amadorat"
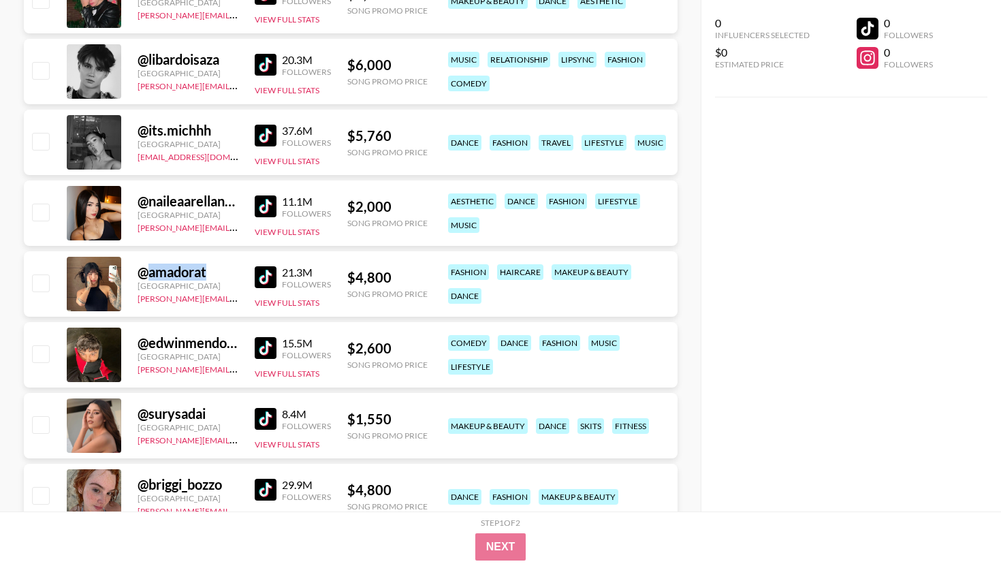
scroll to position [693, 0]
click at [202, 357] on div "[GEOGRAPHIC_DATA]" at bounding box center [188, 356] width 101 height 10
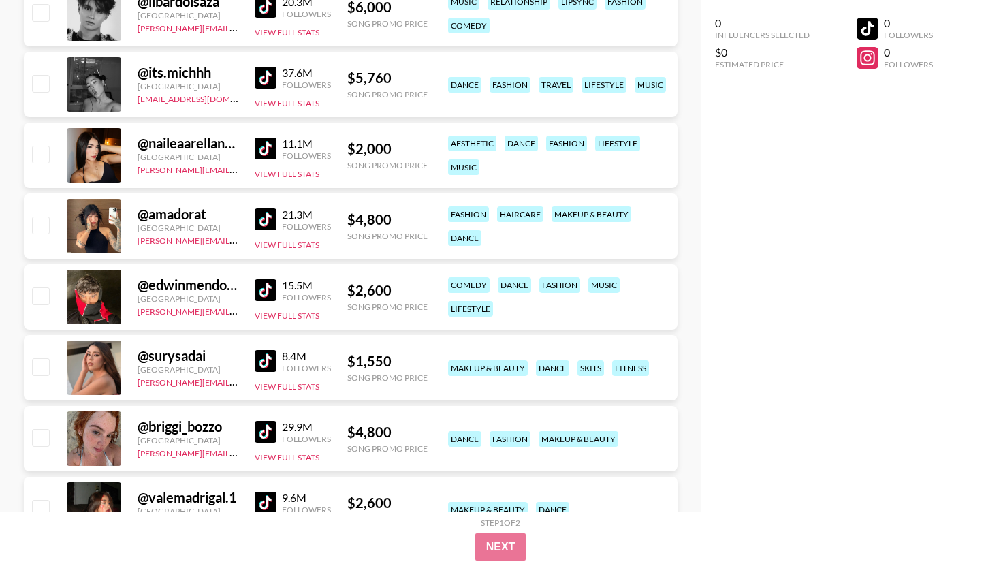
scroll to position [803, 0]
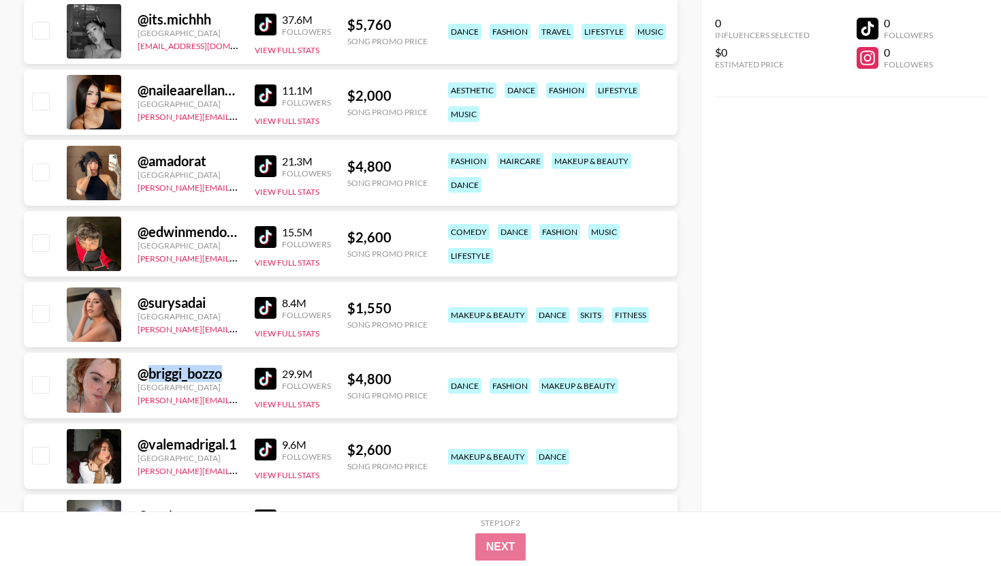
drag, startPoint x: 226, startPoint y: 375, endPoint x: 146, endPoint y: 375, distance: 79.7
click at [146, 375] on div "@ briggi_bozzo" at bounding box center [188, 373] width 101 height 17
copy div "briggi_bozzo"
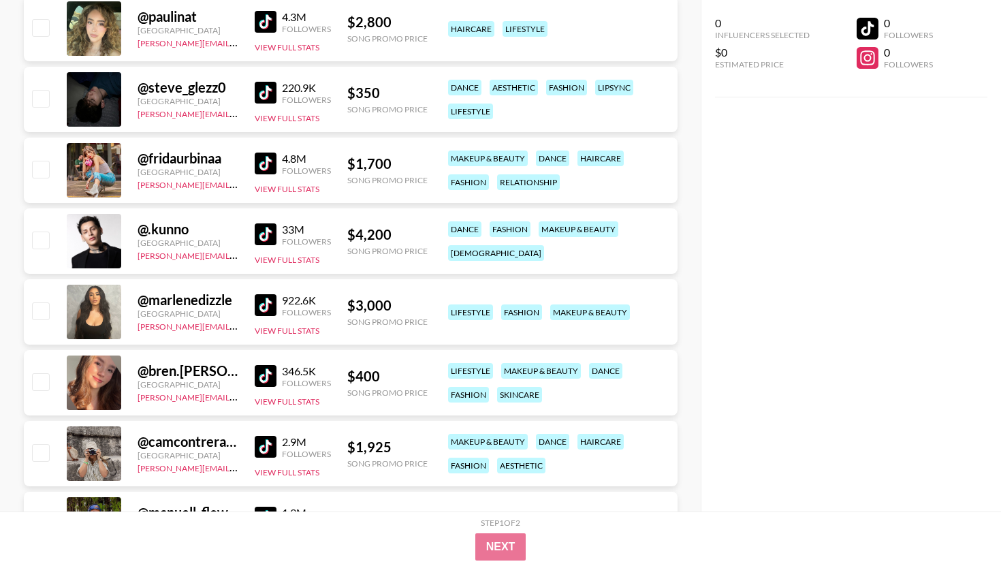
scroll to position [1688, 0]
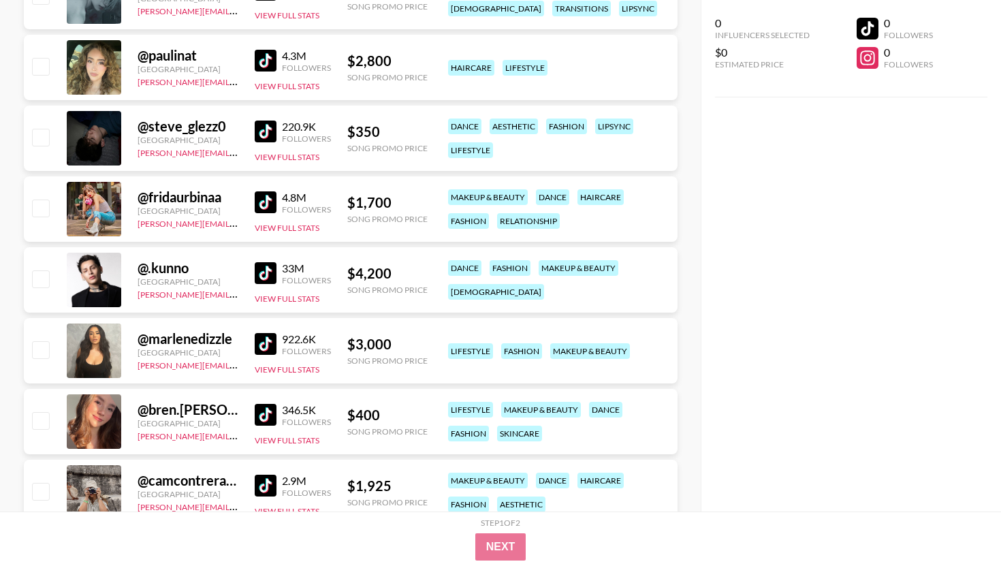
click at [186, 271] on div "@ .kunno" at bounding box center [188, 267] width 101 height 17
drag, startPoint x: 191, startPoint y: 271, endPoint x: 149, endPoint y: 269, distance: 42.3
click at [149, 269] on div "@ .kunno" at bounding box center [188, 267] width 101 height 17
copy div ".kunno"
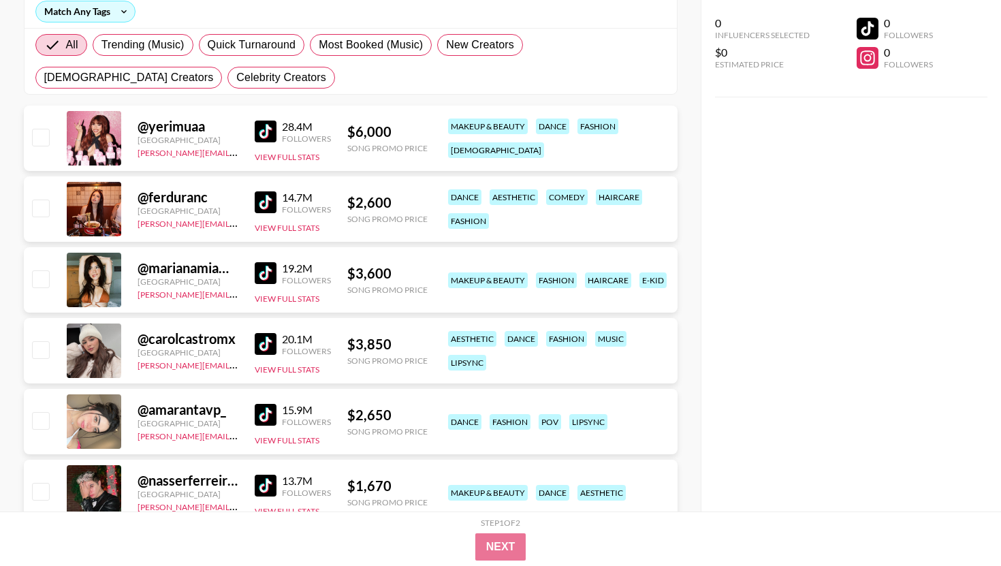
scroll to position [200, 0]
drag, startPoint x: 215, startPoint y: 132, endPoint x: 146, endPoint y: 130, distance: 68.8
click at [146, 130] on div "@ yerimuaa" at bounding box center [188, 127] width 101 height 17
copy div "yerimuaa"
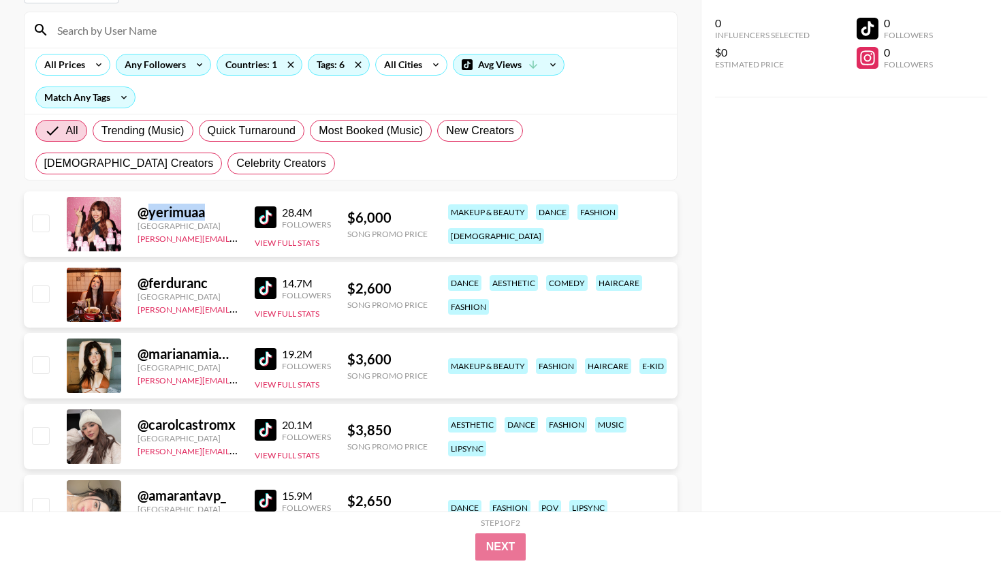
scroll to position [102, 0]
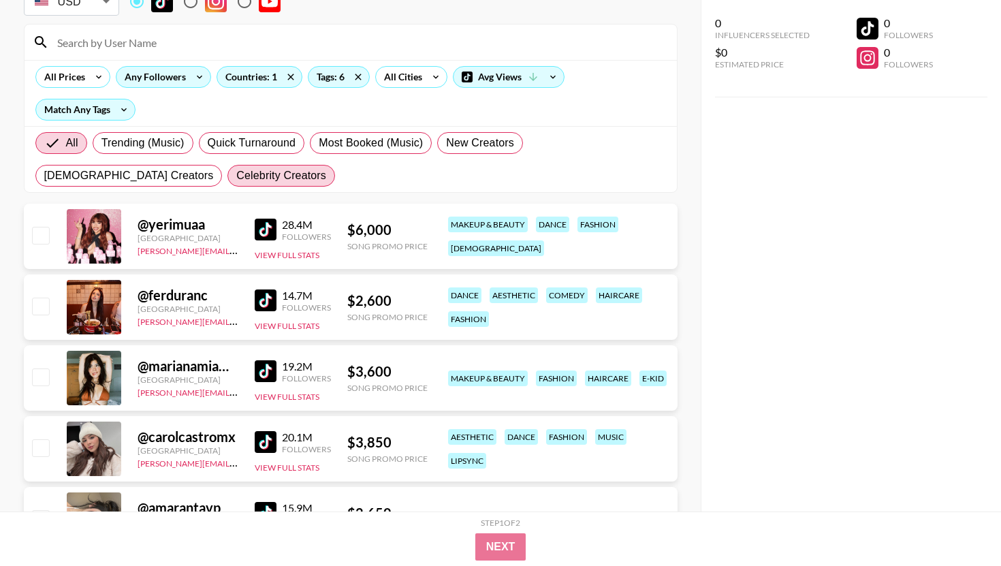
click at [236, 179] on span "Celebrity Creators" at bounding box center [281, 176] width 90 height 16
click at [236, 176] on input "Celebrity Creators" at bounding box center [236, 176] width 0 height 0
radio input "true"
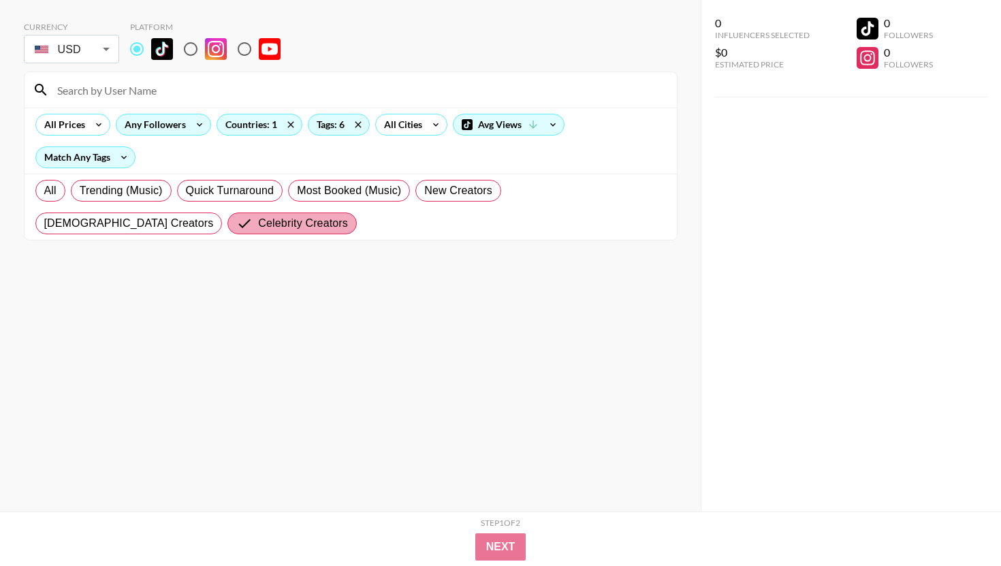
scroll to position [54, 0]
click at [258, 229] on span "Celebrity Creators" at bounding box center [303, 223] width 90 height 16
click at [236, 229] on input "Celebrity Creators" at bounding box center [247, 223] width 22 height 16
click at [57, 198] on label "All" at bounding box center [50, 191] width 30 height 22
click at [44, 191] on input "All" at bounding box center [44, 191] width 0 height 0
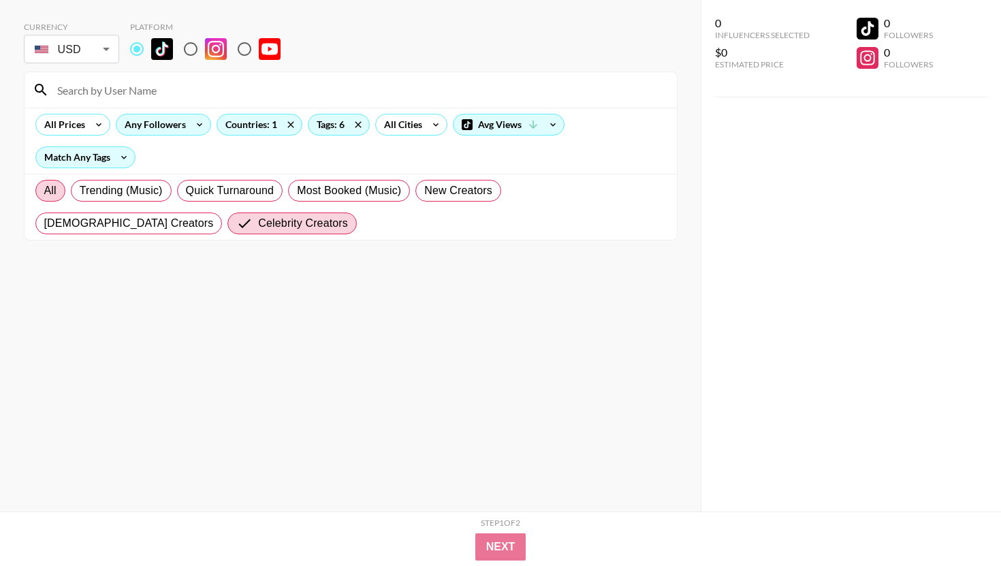
radio input "true"
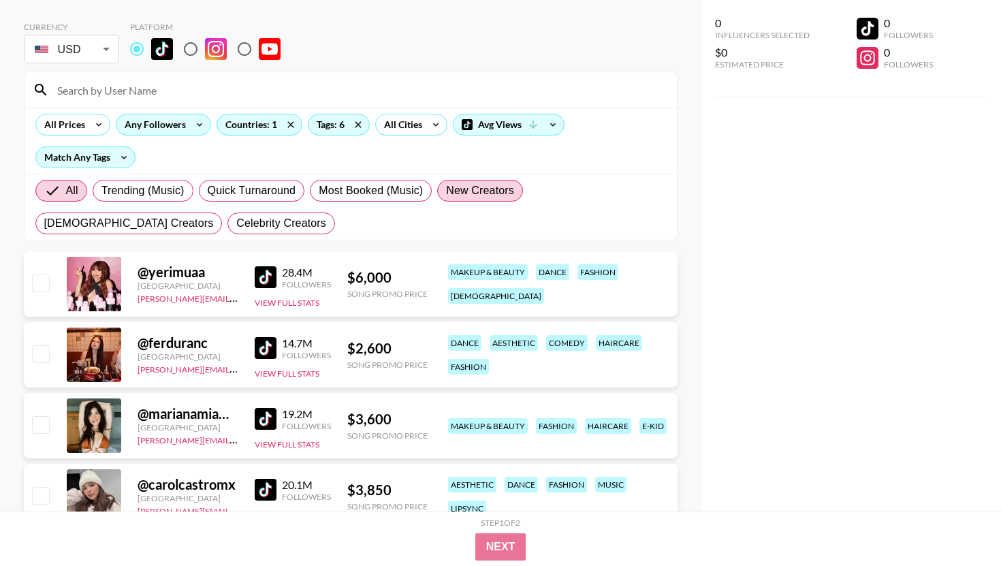
click at [505, 189] on span "New Creators" at bounding box center [480, 191] width 68 height 16
click at [446, 191] on input "New Creators" at bounding box center [446, 191] width 0 height 0
radio input "true"
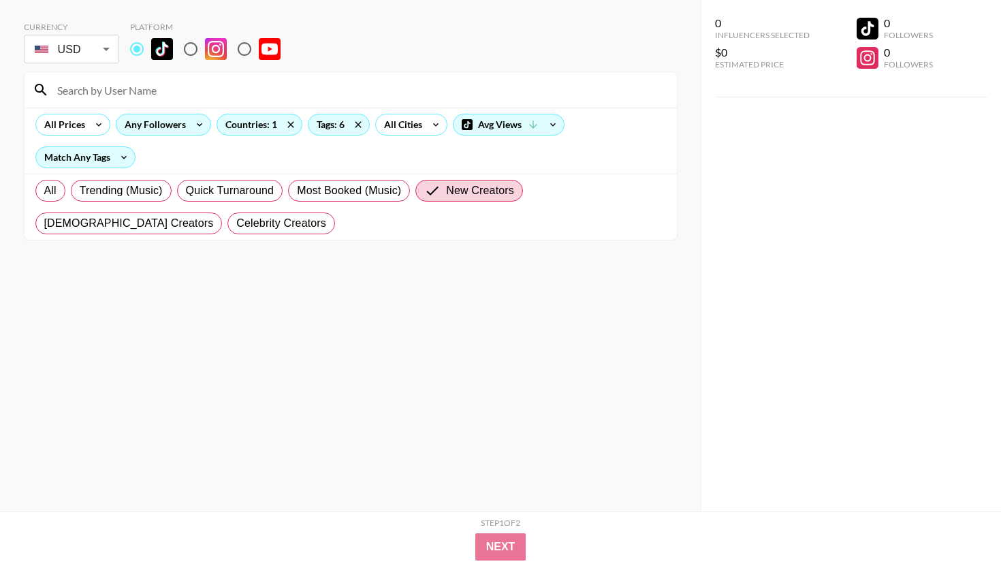
click at [52, 178] on div "All Trending (Music) Quick Turnaround Most Booked (Music) New Creators [DEMOGRA…" at bounding box center [351, 206] width 636 height 65
click at [52, 183] on span "All" at bounding box center [50, 191] width 12 height 16
click at [44, 191] on input "All" at bounding box center [44, 191] width 0 height 0
radio input "true"
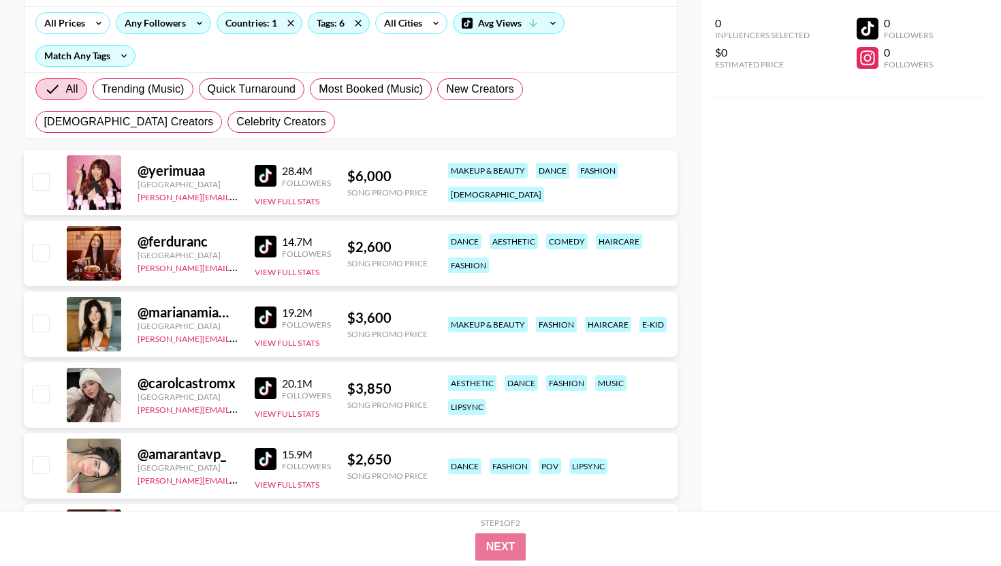
scroll to position [158, 0]
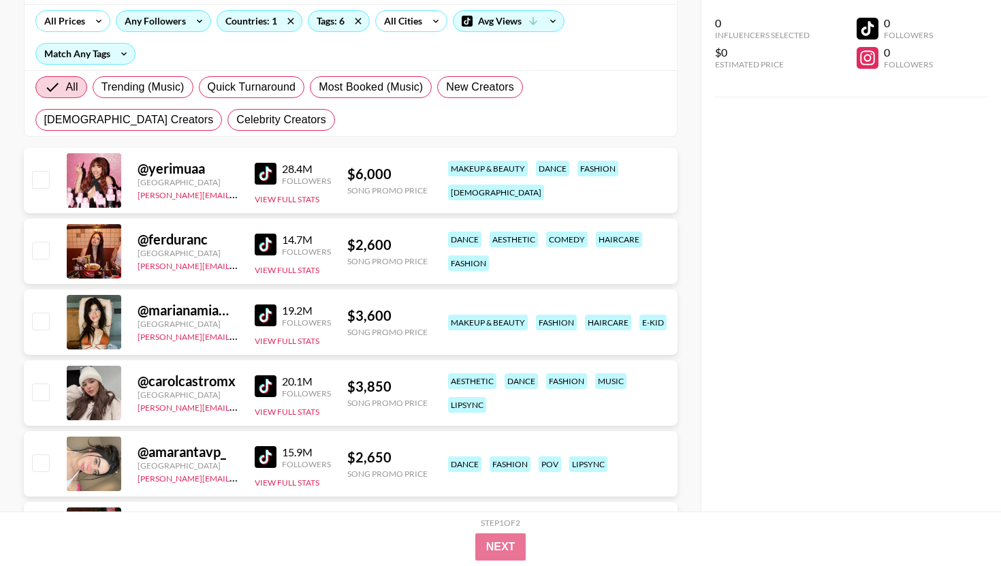
click at [84, 247] on div at bounding box center [94, 251] width 54 height 54
click at [151, 236] on div "@ ferduranc" at bounding box center [188, 239] width 101 height 17
drag, startPoint x: 226, startPoint y: 242, endPoint x: 143, endPoint y: 242, distance: 83.1
click at [143, 242] on div "@ ferduranc" at bounding box center [188, 239] width 101 height 17
copy div "ferduranc"
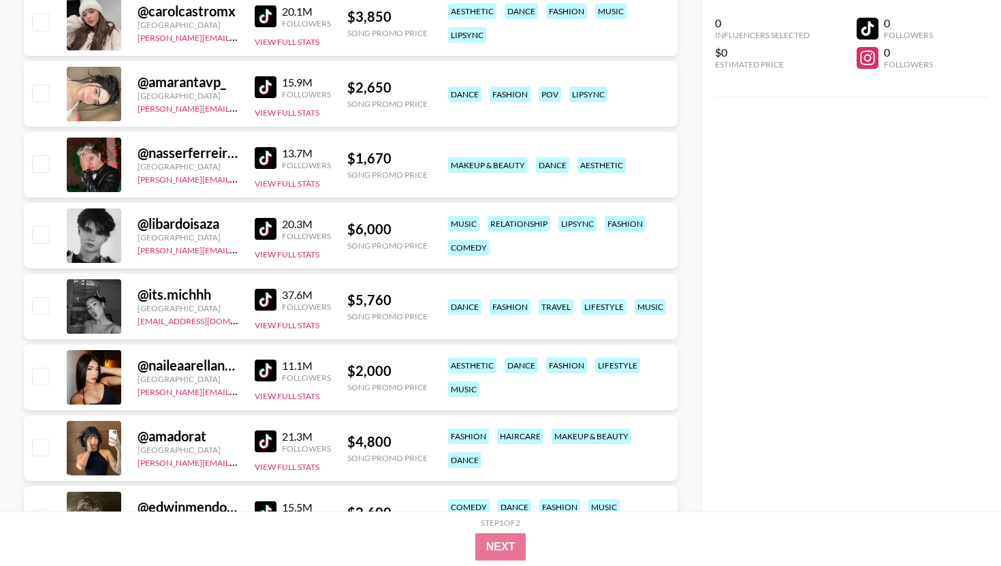
scroll to position [571, 0]
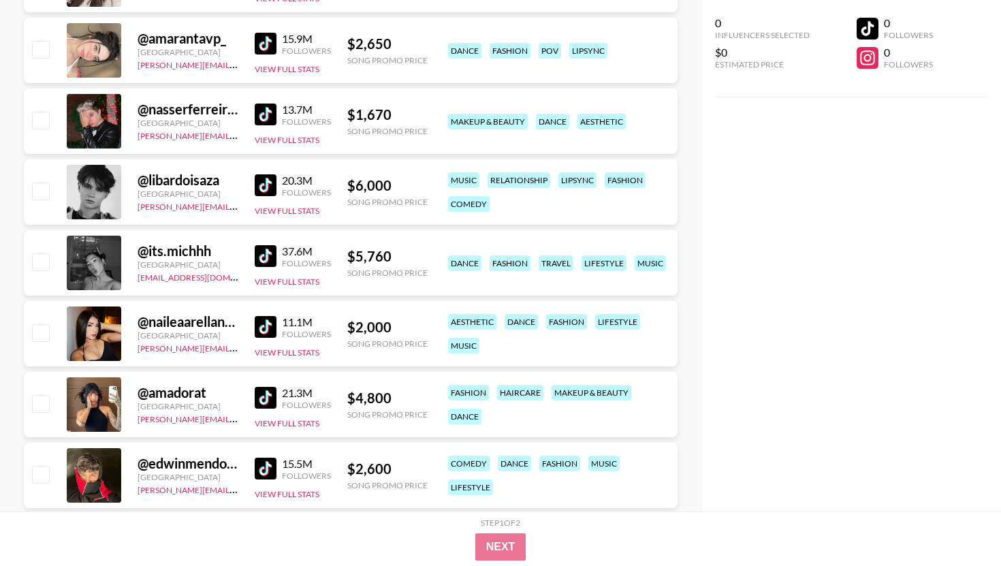
click at [222, 250] on div "@ its.michhh" at bounding box center [188, 250] width 101 height 17
drag, startPoint x: 222, startPoint y: 251, endPoint x: 130, endPoint y: 251, distance: 91.9
click at [130, 251] on div "@ its.michhh Mexico [EMAIL_ADDRESS][DOMAIN_NAME] 37.6M Followers View Full Stat…" at bounding box center [351, 262] width 654 height 65
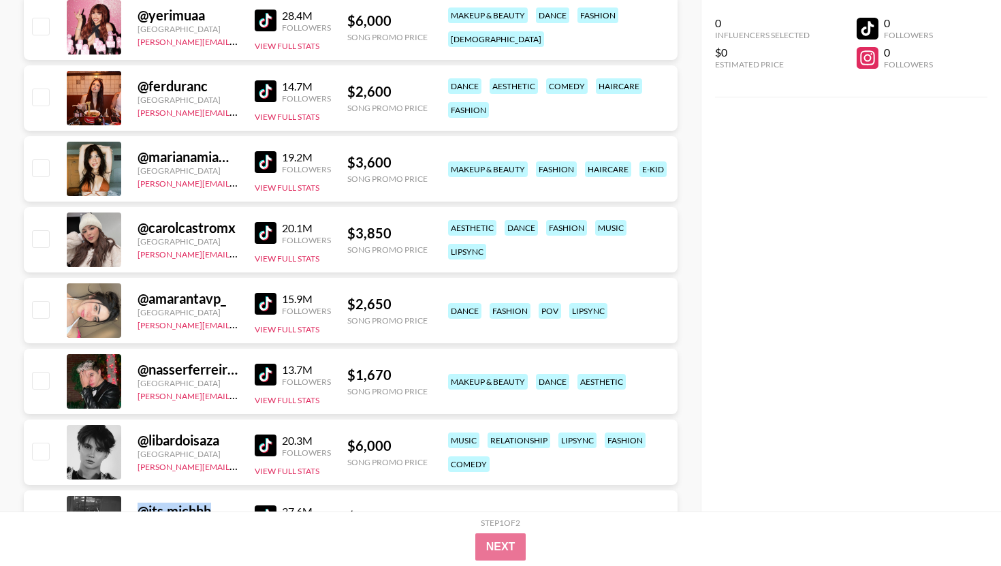
scroll to position [346, 0]
